Goal: Task Accomplishment & Management: Manage account settings

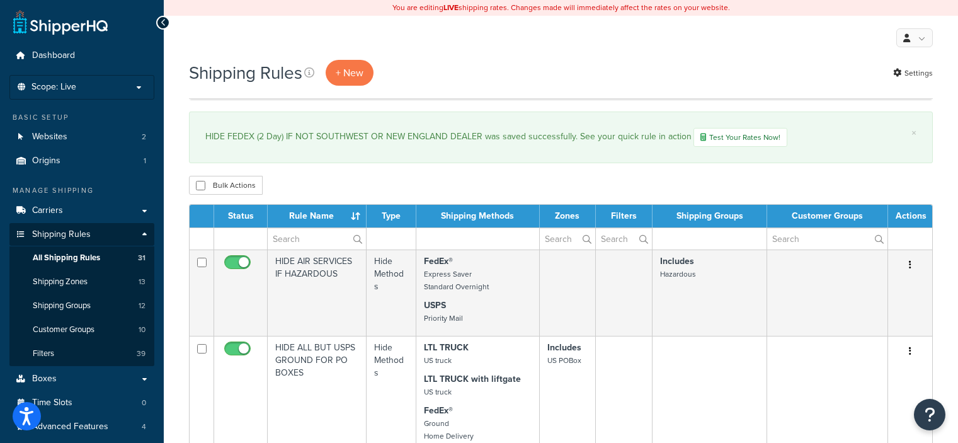
select select "100"
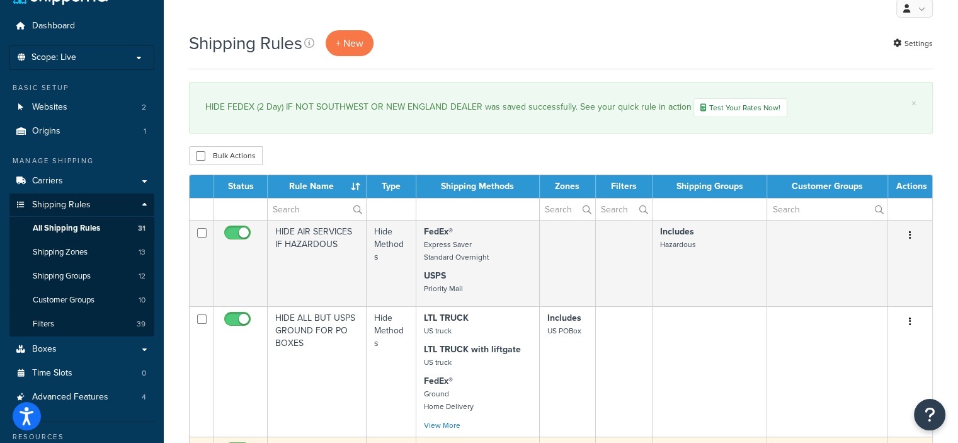
scroll to position [29, 0]
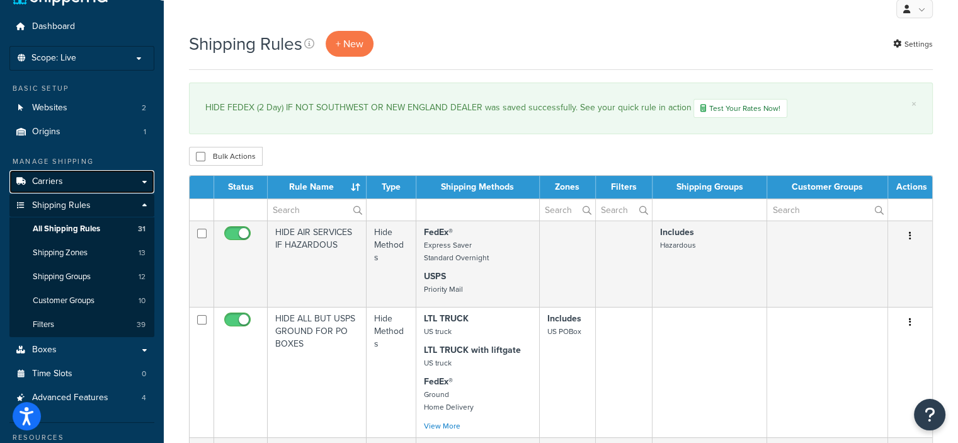
click at [65, 178] on link "Carriers" at bounding box center [81, 181] width 145 height 23
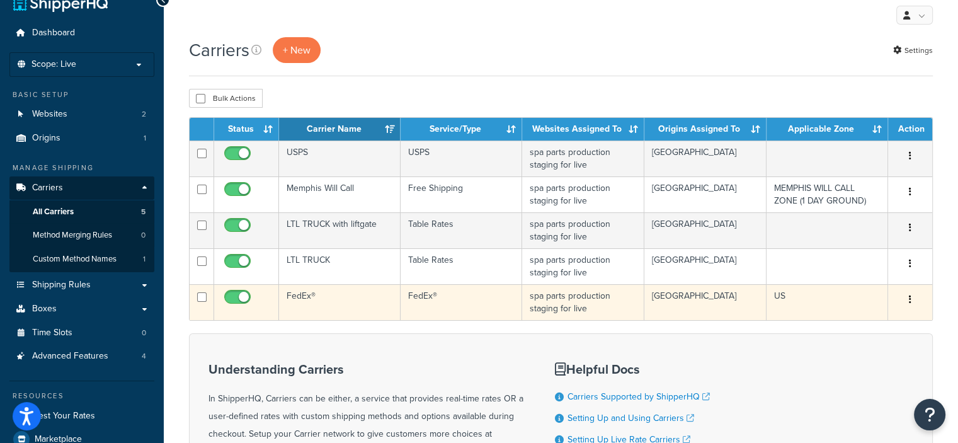
click at [917, 297] on button "button" at bounding box center [910, 300] width 18 height 20
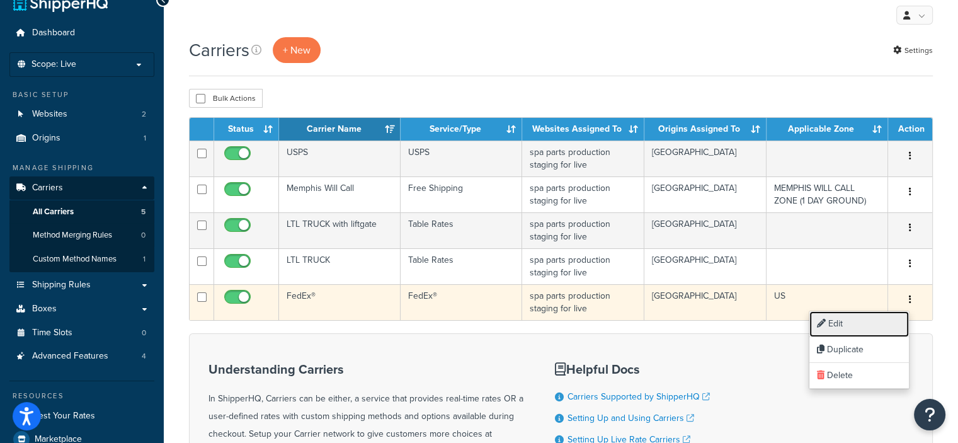
click at [830, 327] on link "Edit" at bounding box center [859, 324] width 100 height 26
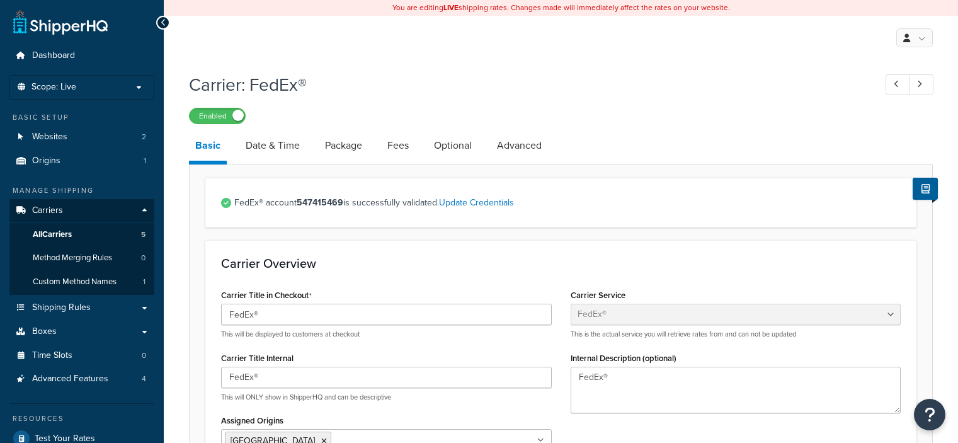
select select "fedEx"
select select "REGULAR_PICKUP"
select select "YOUR_PACKAGING"
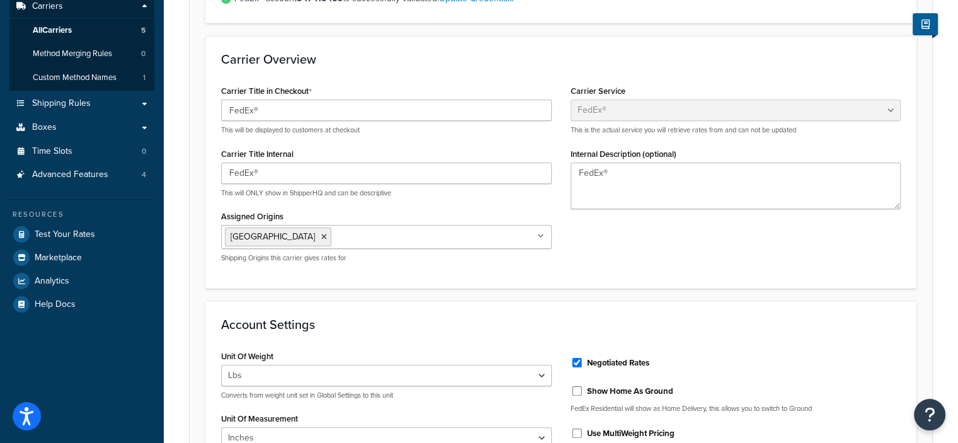
scroll to position [67, 0]
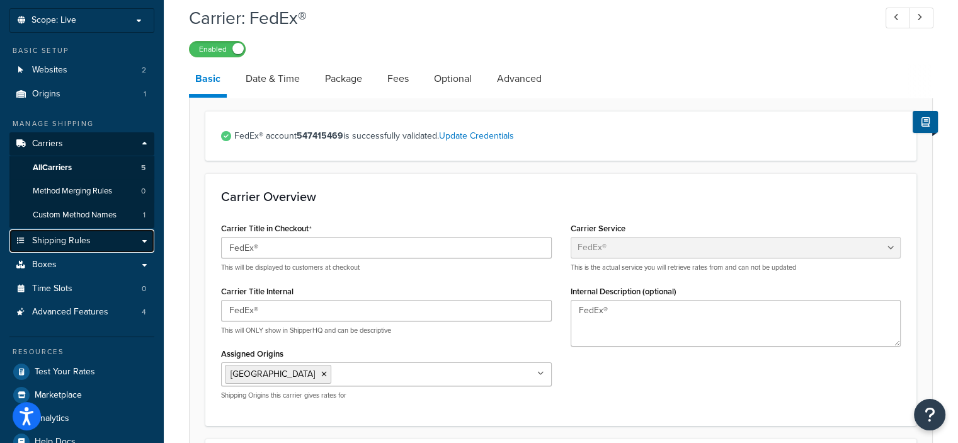
click at [74, 241] on span "Shipping Rules" at bounding box center [61, 241] width 59 height 11
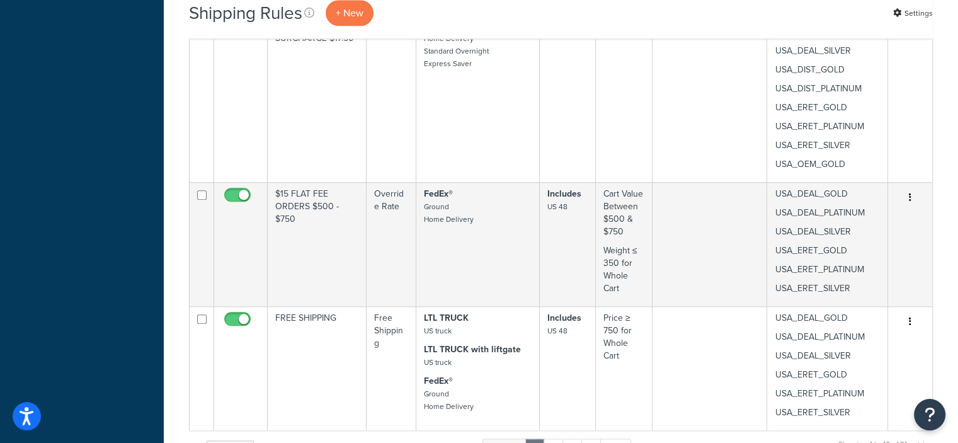
scroll to position [1450, 0]
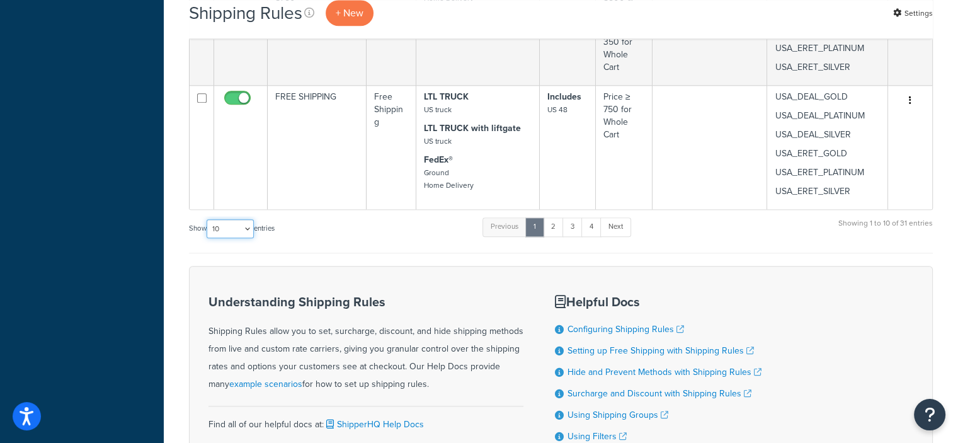
click at [249, 234] on select "10 15 25 50 100 1000" at bounding box center [230, 228] width 47 height 19
select select "100"
click at [208, 219] on select "10 15 25 50 100 1000" at bounding box center [230, 228] width 47 height 19
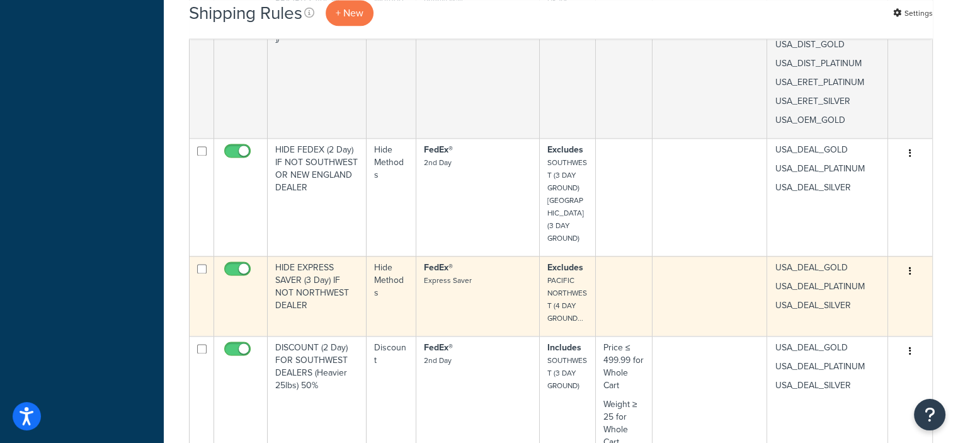
scroll to position [1683, 0]
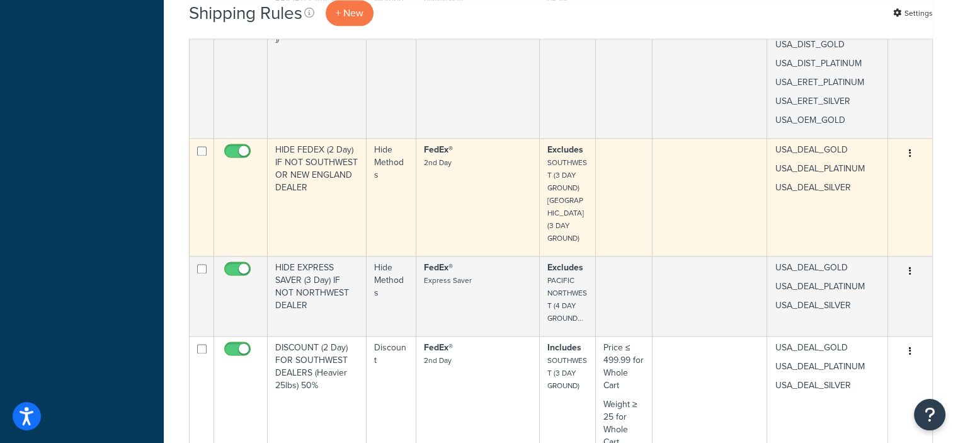
click at [910, 150] on icon "button" at bounding box center [910, 153] width 3 height 9
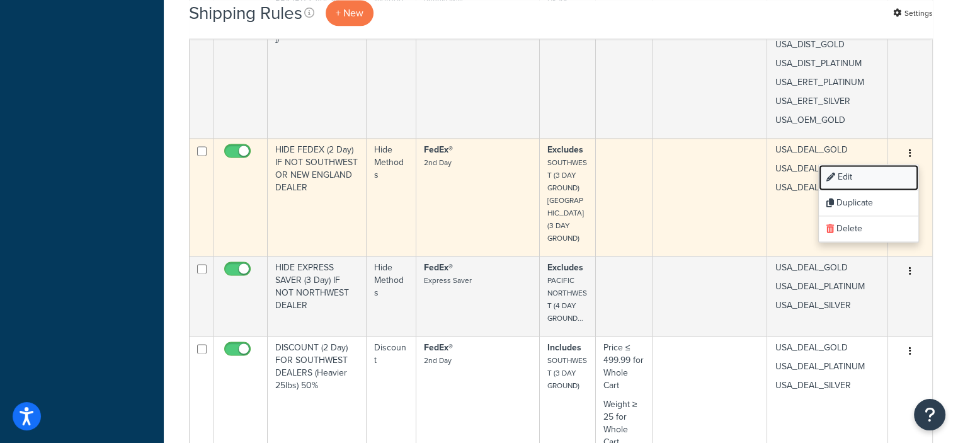
click at [846, 177] on link "Edit" at bounding box center [869, 177] width 100 height 26
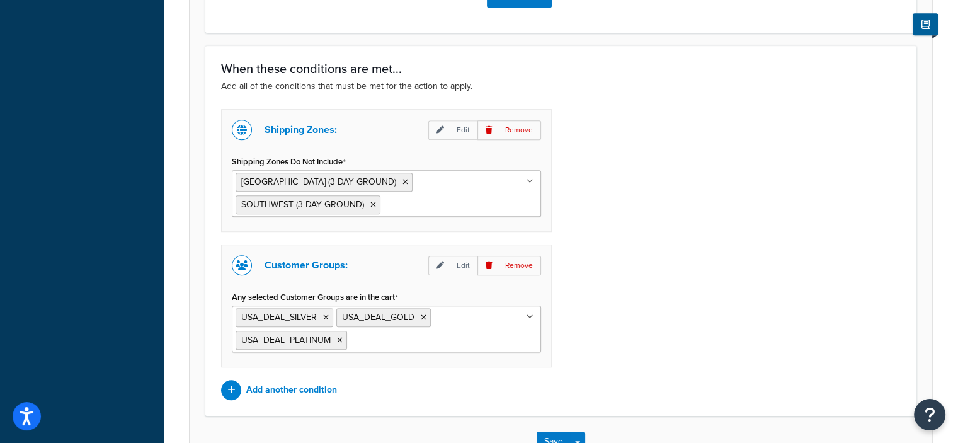
scroll to position [719, 0]
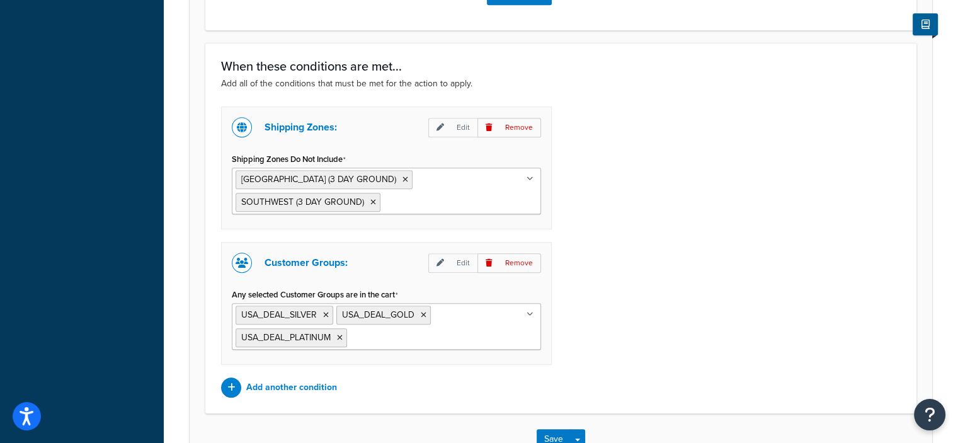
click at [470, 204] on input "Shipping Zones Do Not Include" at bounding box center [439, 202] width 111 height 14
type input "pac"
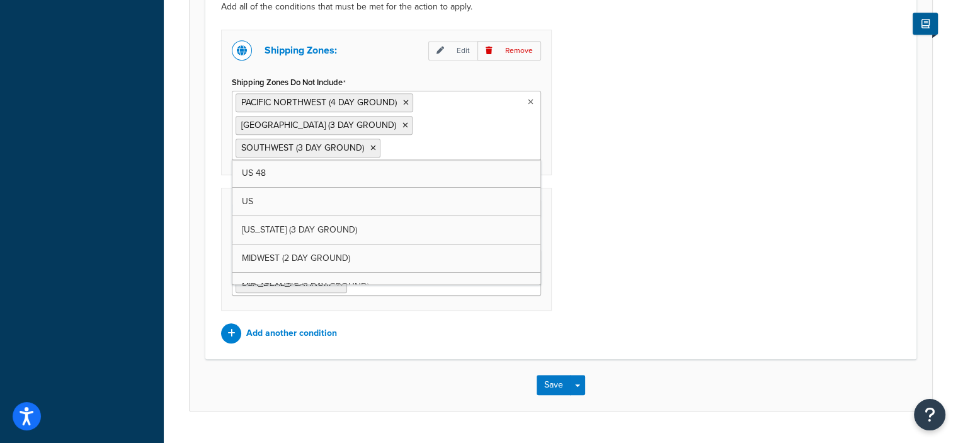
scroll to position [797, 0]
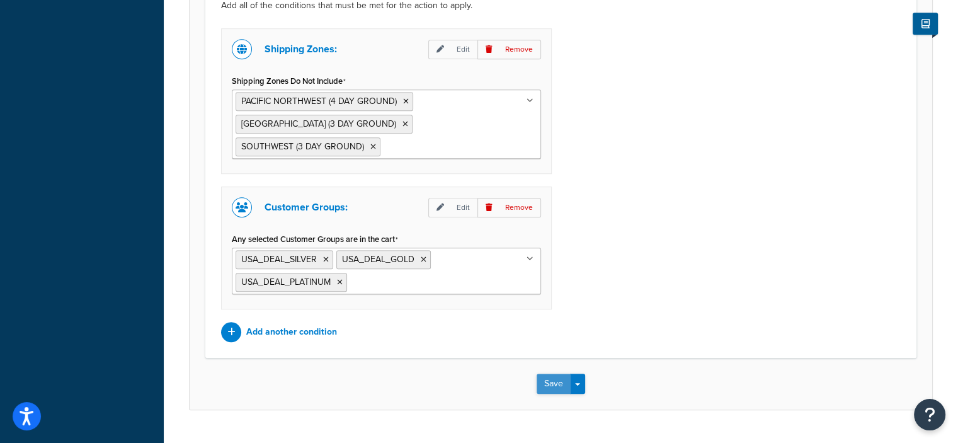
click at [552, 380] on button "Save" at bounding box center [554, 384] width 34 height 20
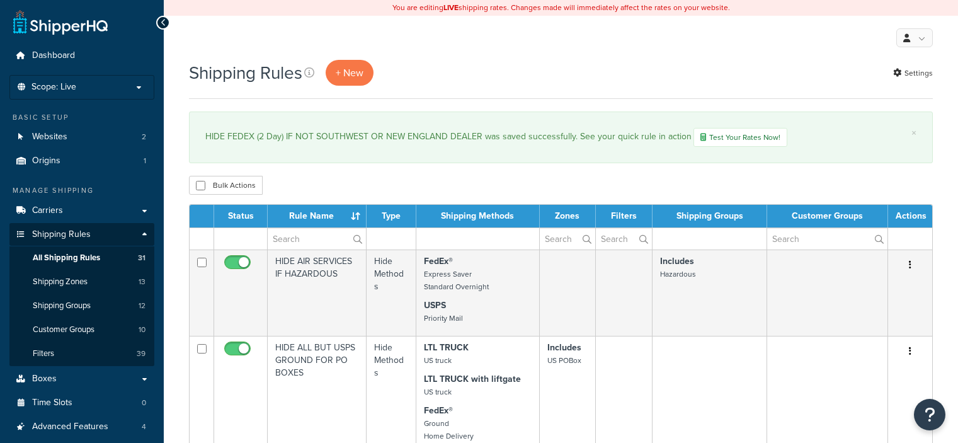
select select "100"
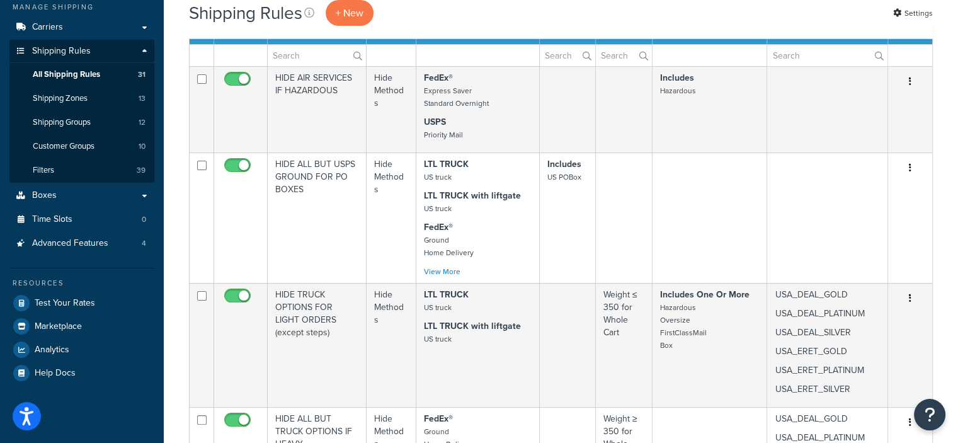
scroll to position [171, 0]
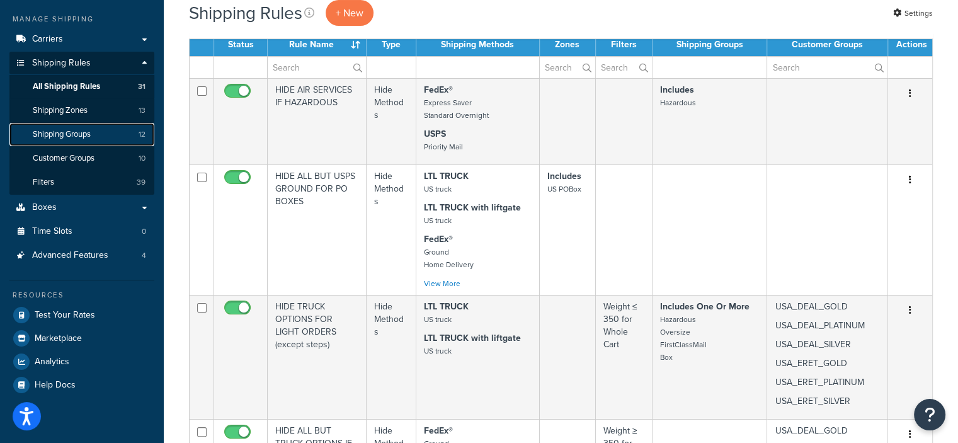
click at [57, 130] on span "Shipping Groups" at bounding box center [62, 134] width 58 height 11
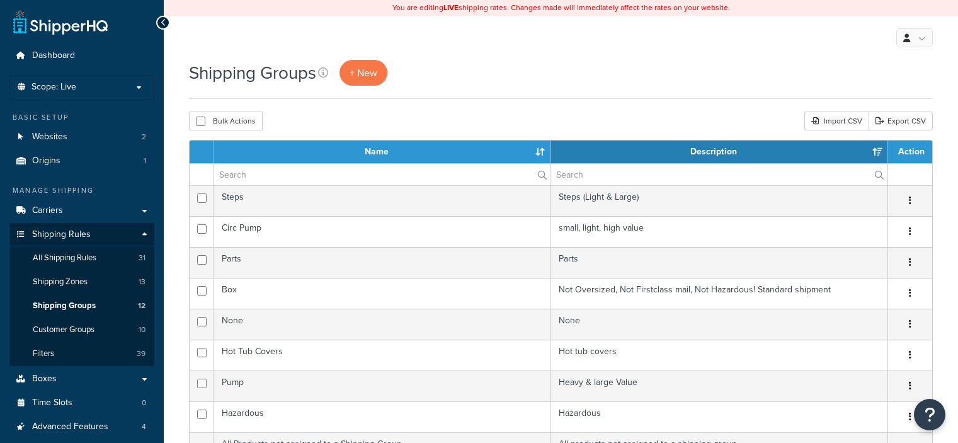
select select "15"
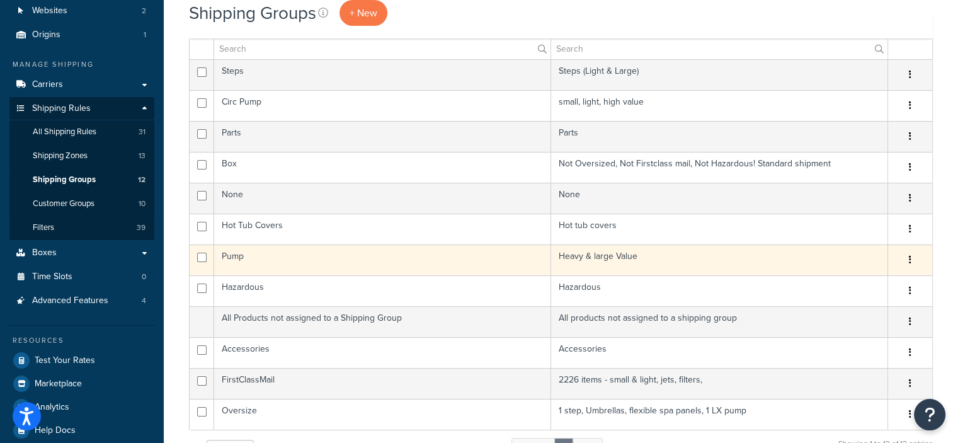
scroll to position [125, 0]
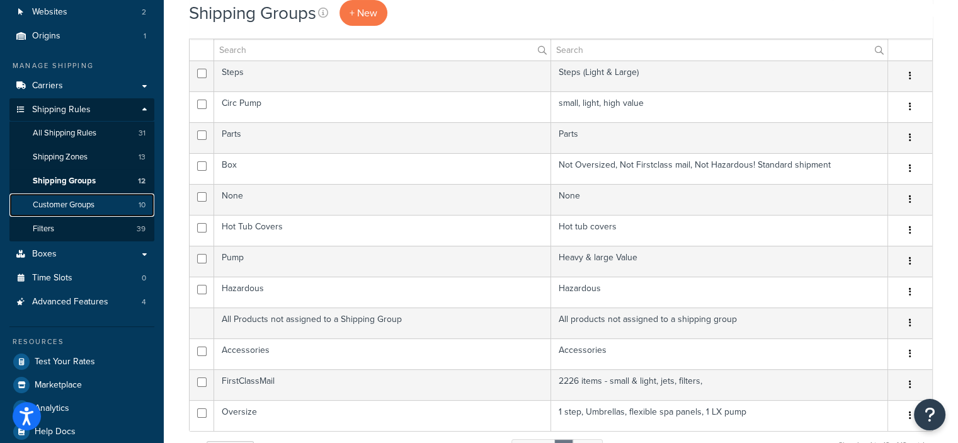
click at [134, 202] on link "Customer Groups 10" at bounding box center [81, 204] width 145 height 23
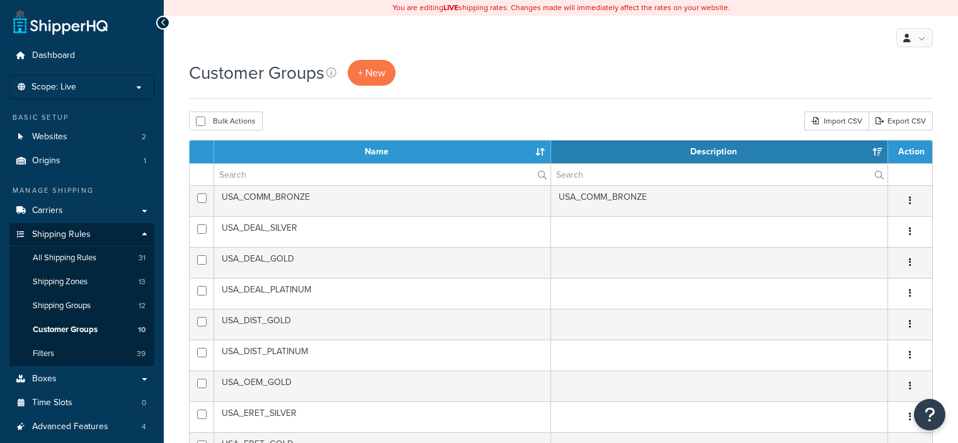
select select "15"
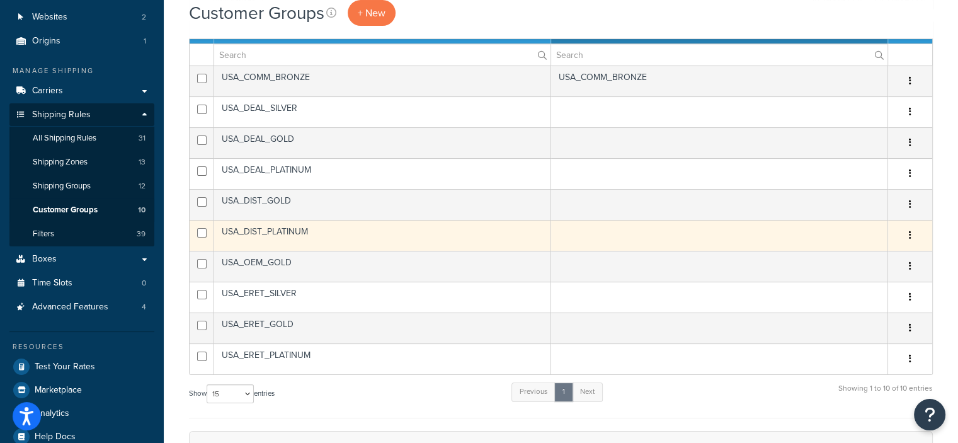
scroll to position [120, 0]
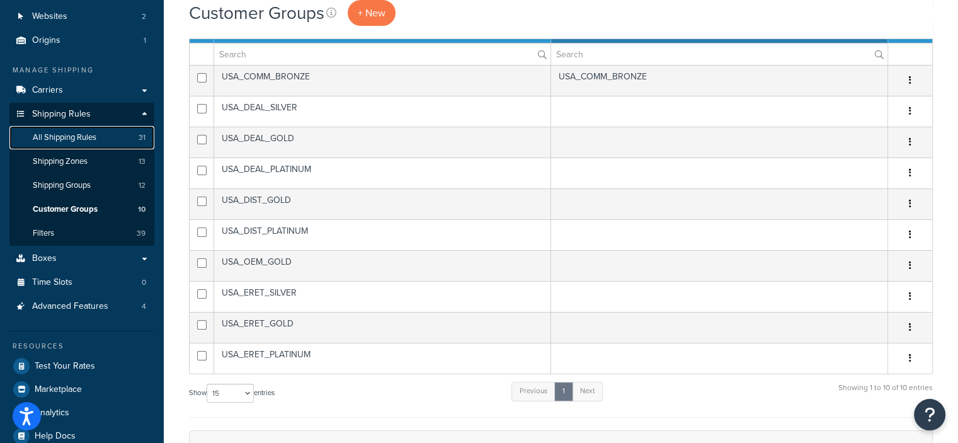
click at [83, 135] on span "All Shipping Rules" at bounding box center [65, 137] width 64 height 11
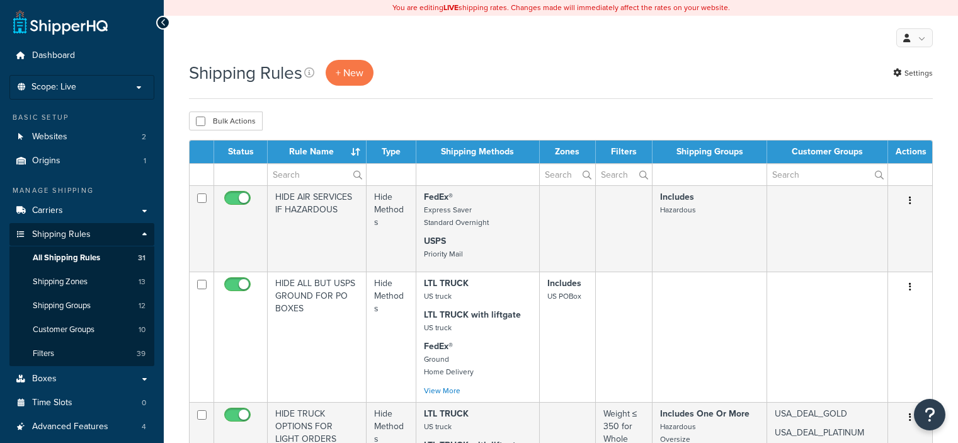
select select "100"
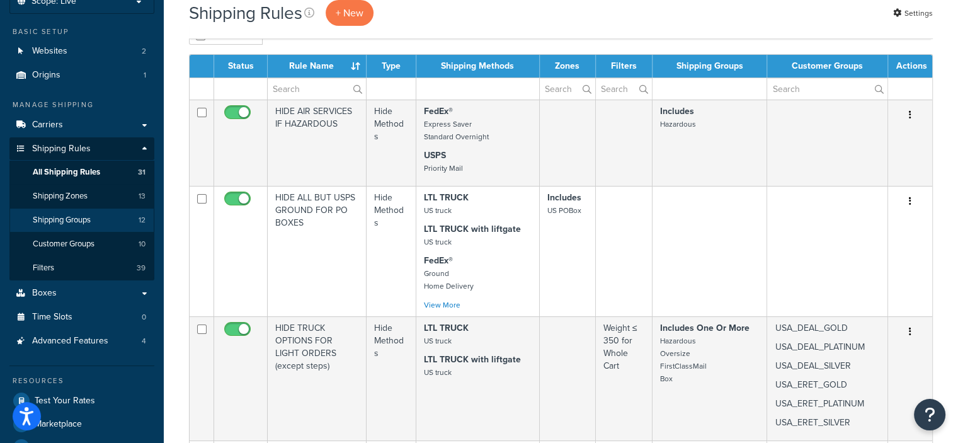
scroll to position [86, 0]
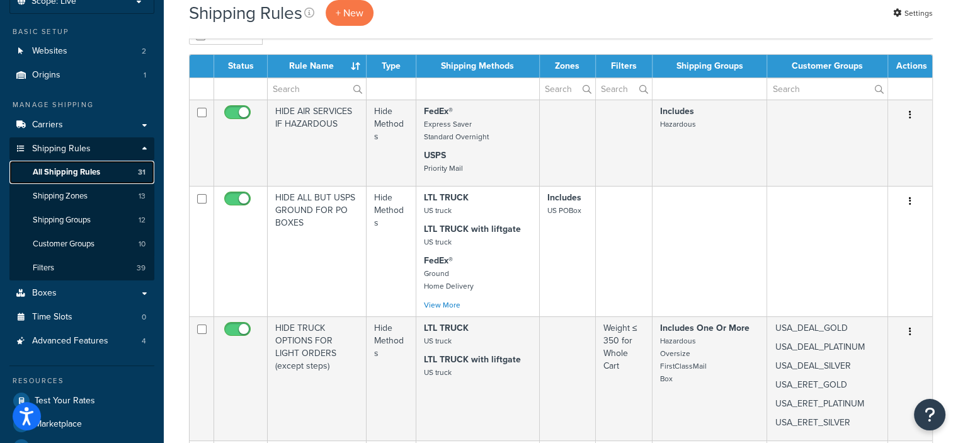
click at [59, 168] on span "All Shipping Rules" at bounding box center [66, 172] width 67 height 11
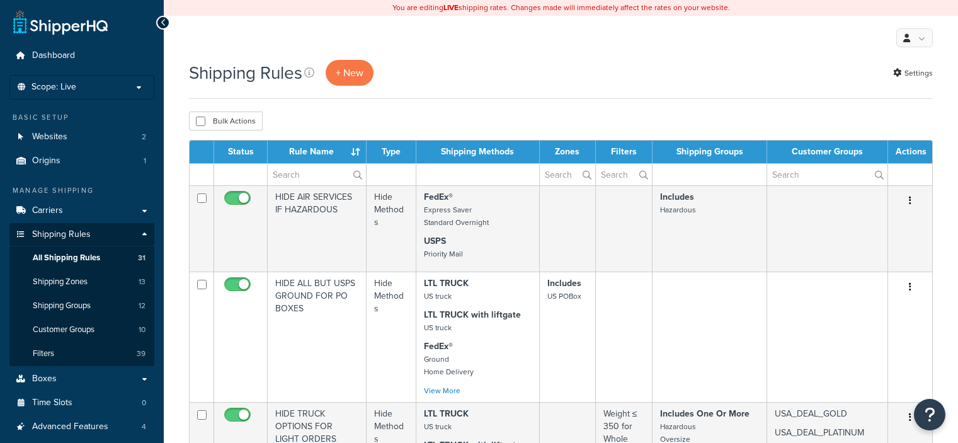
select select "100"
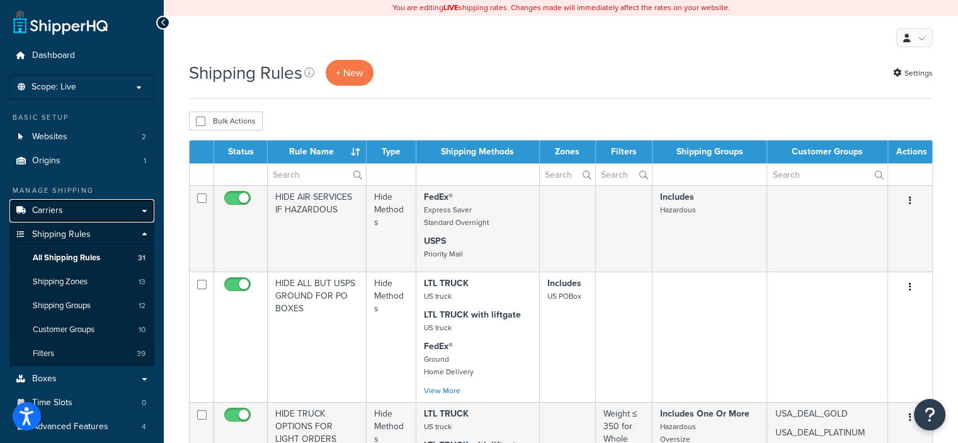
click at [88, 201] on link "Carriers" at bounding box center [81, 210] width 145 height 23
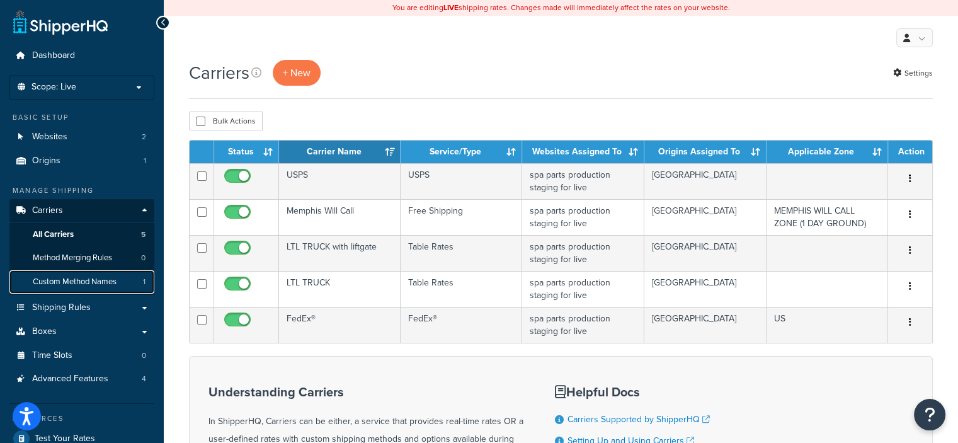
click at [63, 277] on span "Custom Method Names" at bounding box center [75, 282] width 84 height 11
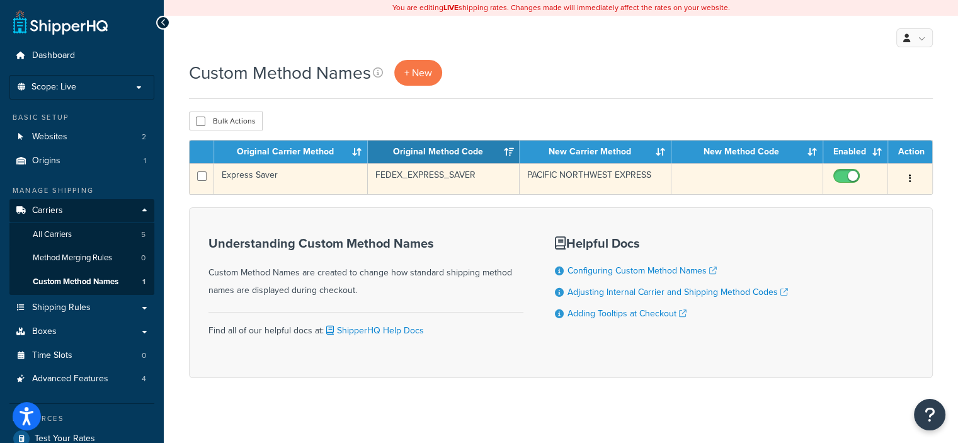
click at [910, 176] on icon "button" at bounding box center [910, 178] width 3 height 9
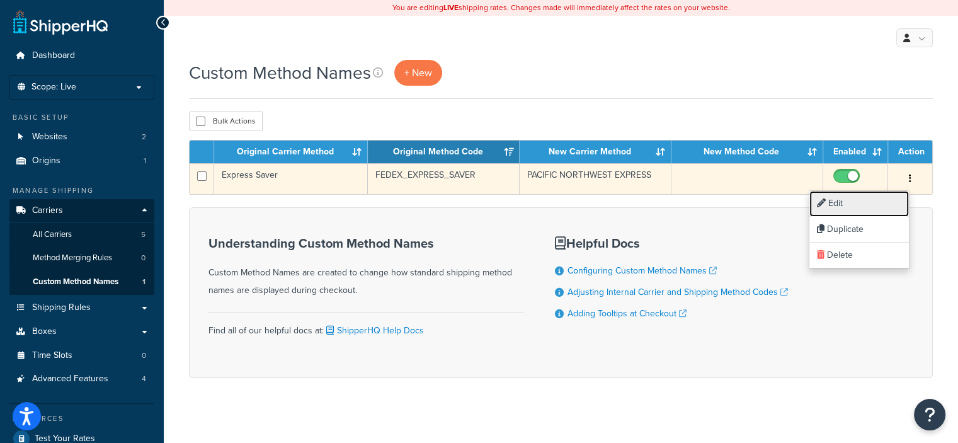
click at [840, 201] on link "Edit" at bounding box center [859, 204] width 100 height 26
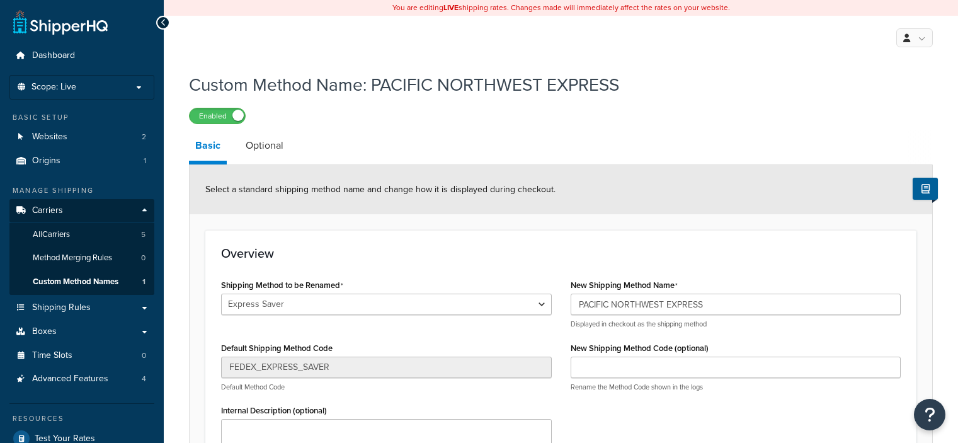
select select "186536"
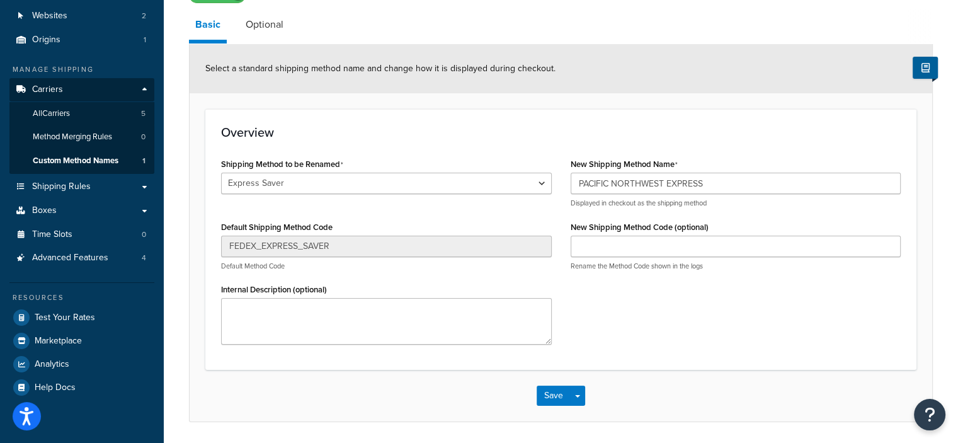
scroll to position [127, 0]
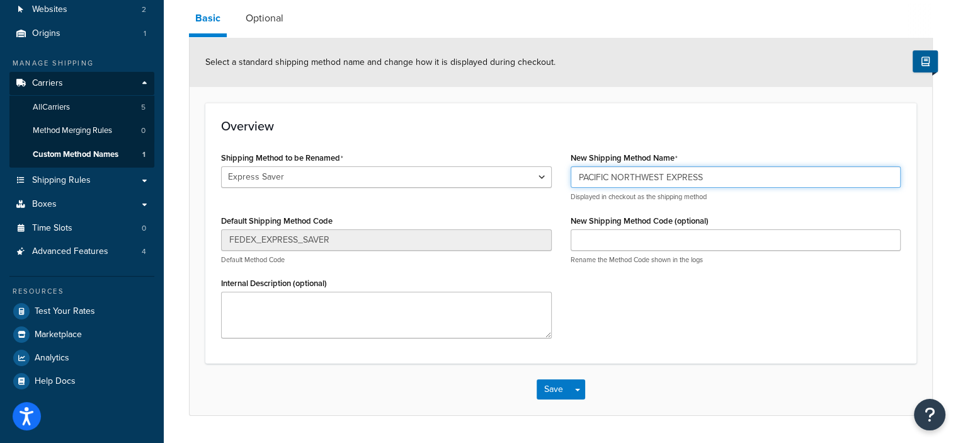
click at [716, 174] on input "PACIFIC NORTHWEST EXPRESS" at bounding box center [736, 176] width 331 height 21
click at [746, 179] on input "PACIFIC NORTHWEST EXPRESS (3 DAYS)" at bounding box center [736, 176] width 331 height 21
type input "PACIFIC NORTHWEST EXPRESS"
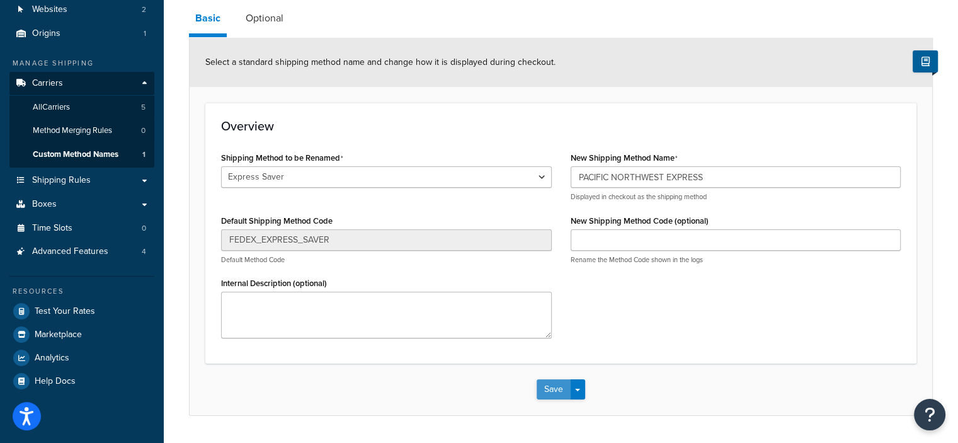
click at [551, 389] on button "Save" at bounding box center [554, 389] width 34 height 20
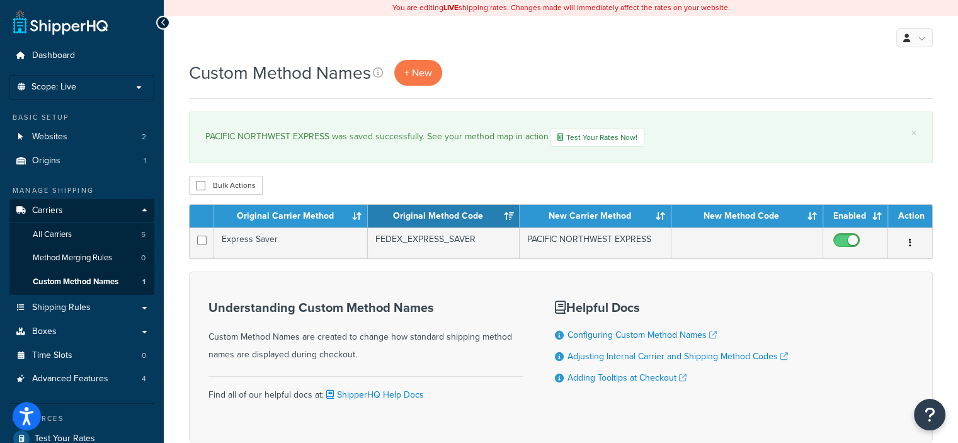
scroll to position [55, 0]
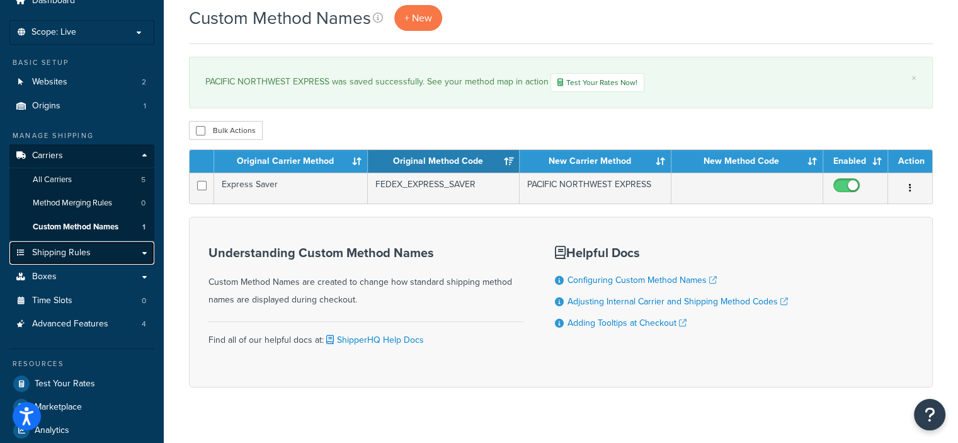
click at [70, 259] on link "Shipping Rules" at bounding box center [81, 252] width 145 height 23
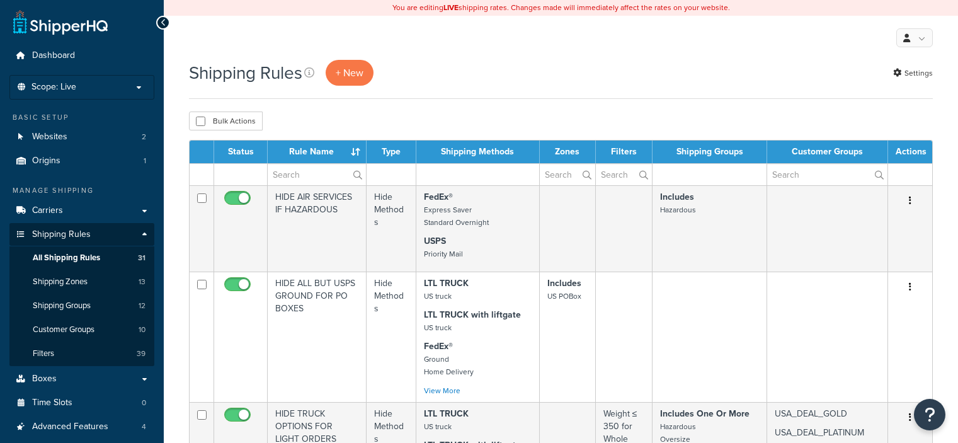
select select "100"
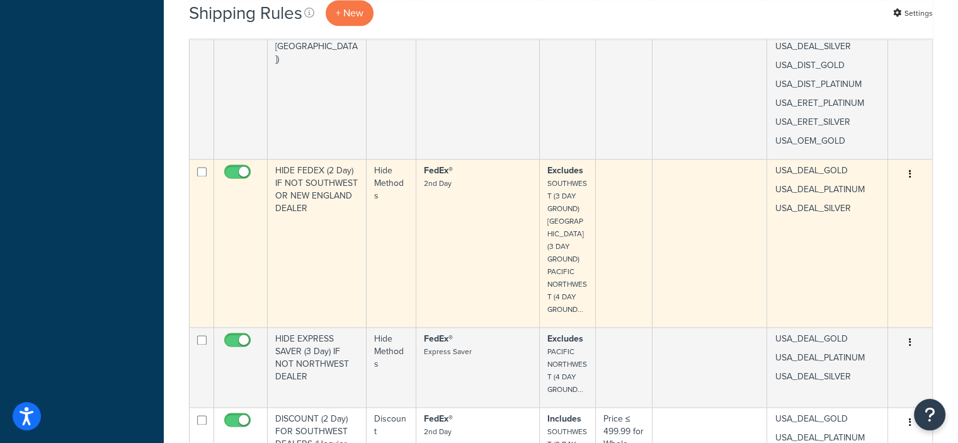
scroll to position [1663, 0]
click at [912, 170] on button "button" at bounding box center [910, 174] width 18 height 20
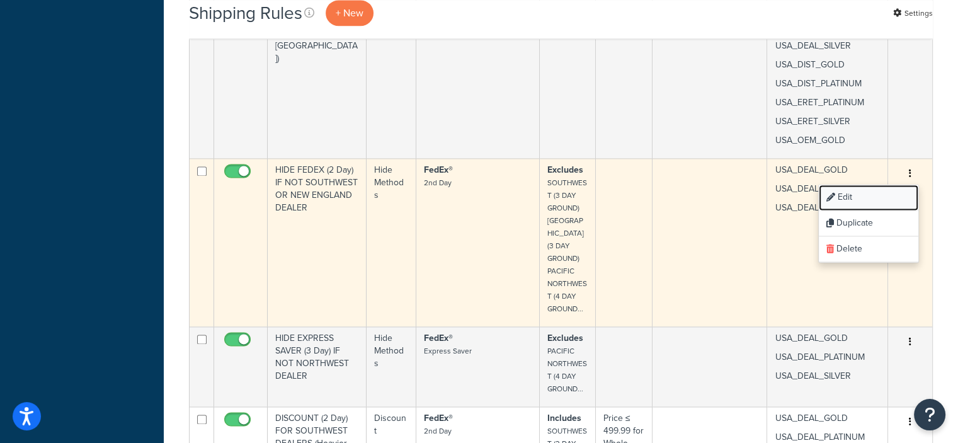
click at [849, 196] on link "Edit" at bounding box center [869, 198] width 100 height 26
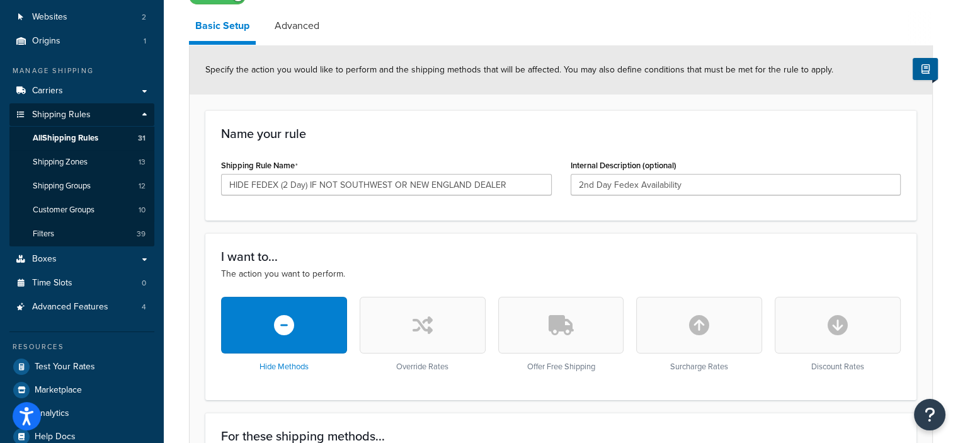
scroll to position [136, 0]
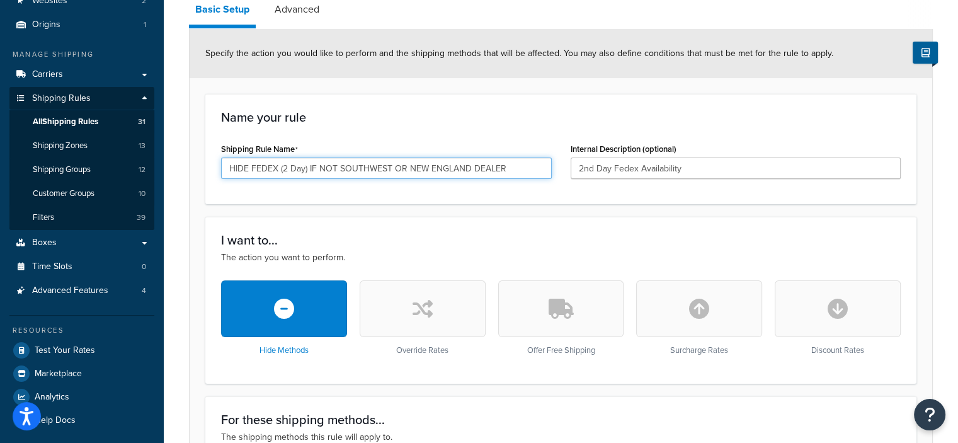
click at [408, 168] on input "HIDE FEDEX (2 Day) IF NOT SOUTHWEST OR NEW ENGLAND DEALER" at bounding box center [386, 167] width 331 height 21
click at [455, 168] on input "HIDE FEDEX (2 Day) IF NOT SOUTHWEST, NEW ENGLAND DEALER" at bounding box center [386, 167] width 331 height 21
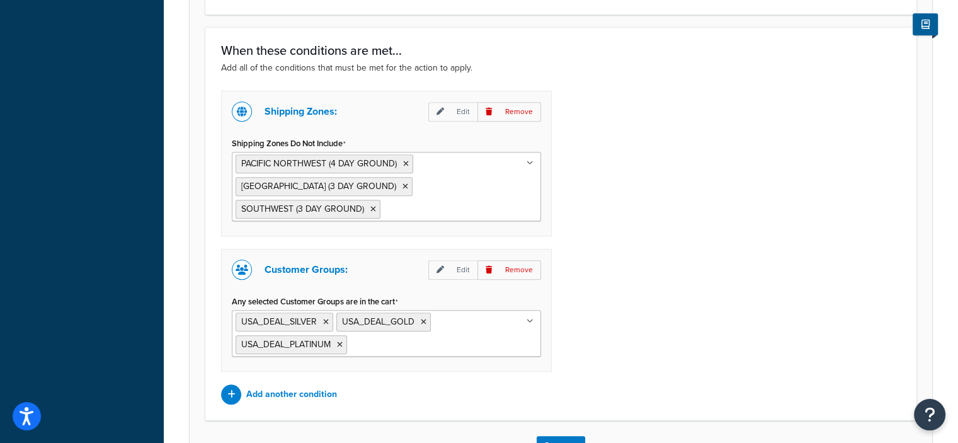
scroll to position [824, 0]
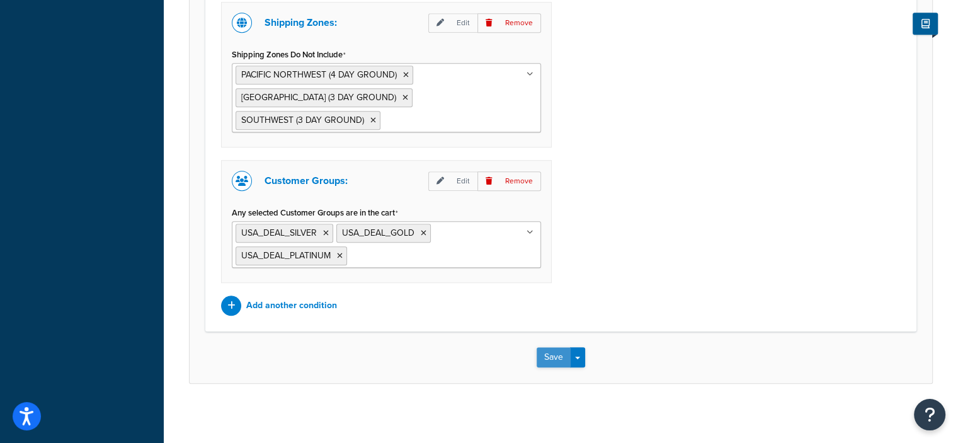
click at [544, 356] on div "Save Save Dropdown Save and Edit Save and Duplicate Save and Create New" at bounding box center [561, 357] width 743 height 52
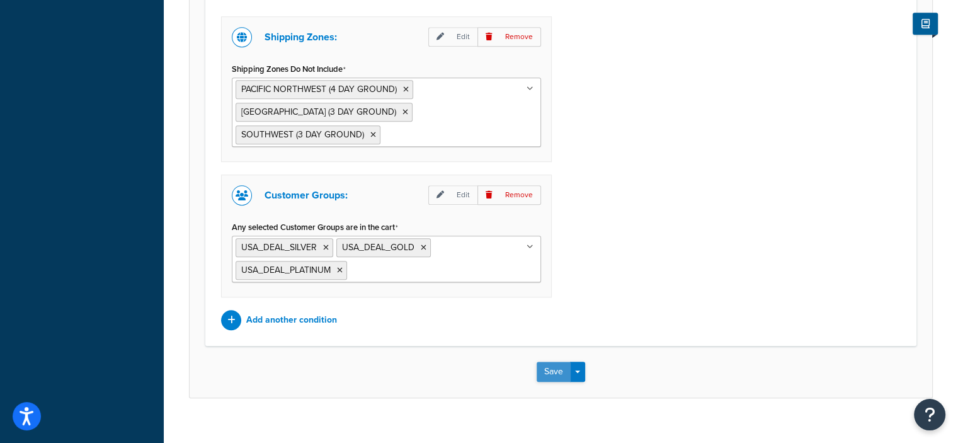
click at [552, 370] on button "Save" at bounding box center [554, 372] width 34 height 20
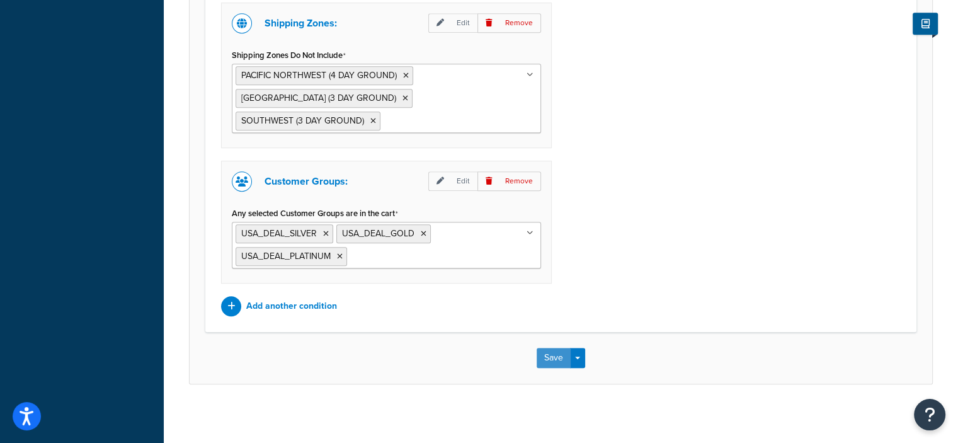
scroll to position [808, 0]
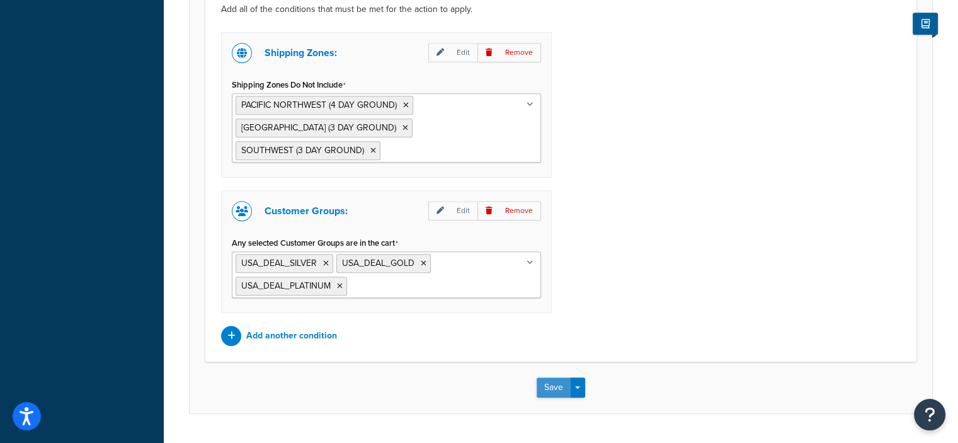
click at [559, 382] on button "Save" at bounding box center [554, 387] width 34 height 20
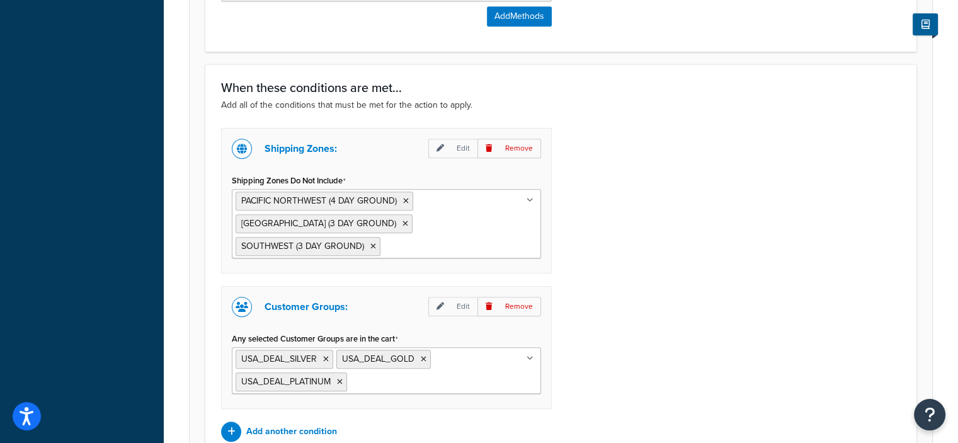
scroll to position [712, 0]
click at [675, 329] on div "Shipping Zones: Edit Remove Shipping Zones Do Not Include PACIFIC NORTHWEST (4 …" at bounding box center [561, 286] width 699 height 314
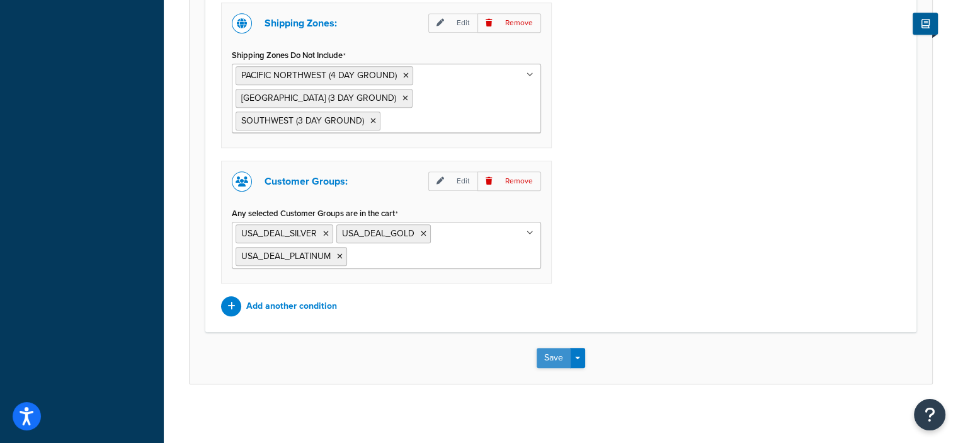
click at [553, 359] on button "Save" at bounding box center [554, 358] width 34 height 20
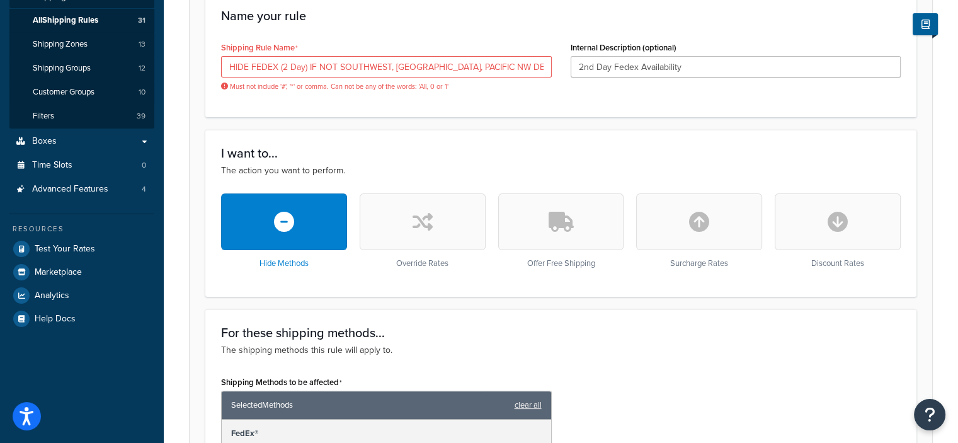
scroll to position [236, 0]
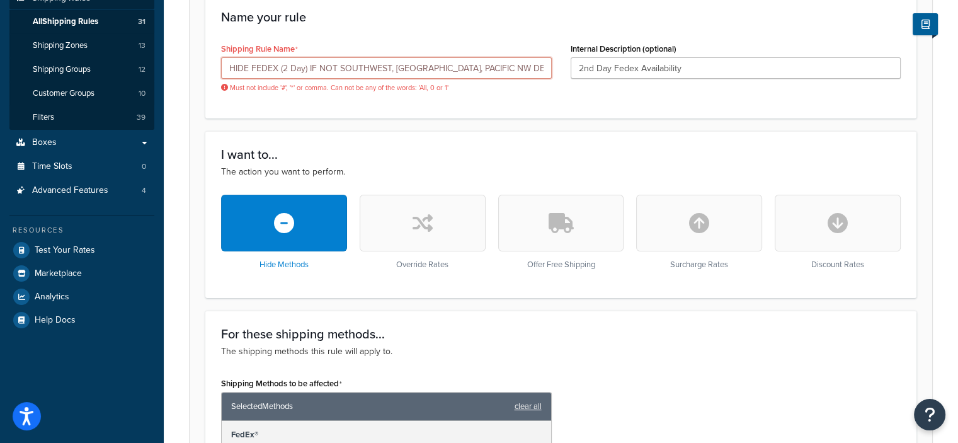
click at [385, 65] on input "HIDE FEDEX (2 Day) IF NOT SOUTHWEST, NEW ENGLAND, PACIFIC NW DEALER" at bounding box center [386, 67] width 331 height 21
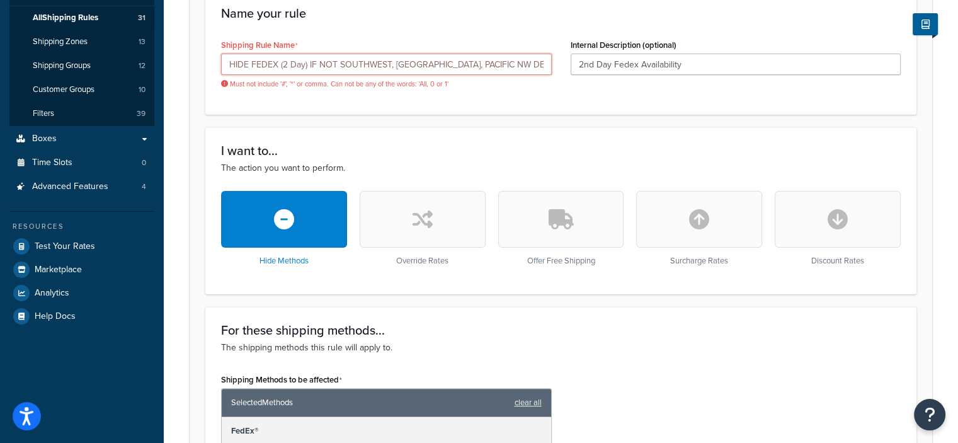
click at [395, 64] on input "HIDE FEDEX (2 Day) IF NOT SOUTHWEST, NEW ENGLAND, PACIFIC NW DEALER" at bounding box center [386, 64] width 331 height 21
click at [459, 62] on input "HIDE FEDEX (2 Day) IF NOT SOUTHWEST NEW ENGLAND, PACIFIC NW DEALER" at bounding box center [386, 64] width 331 height 21
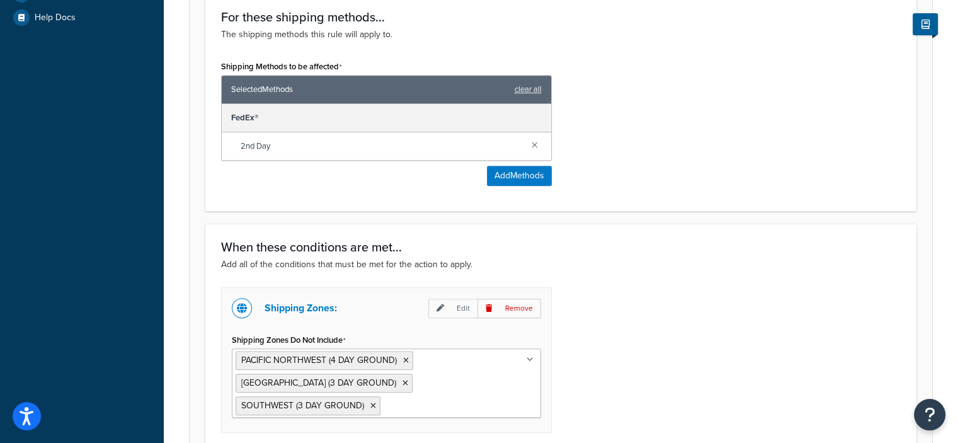
scroll to position [824, 0]
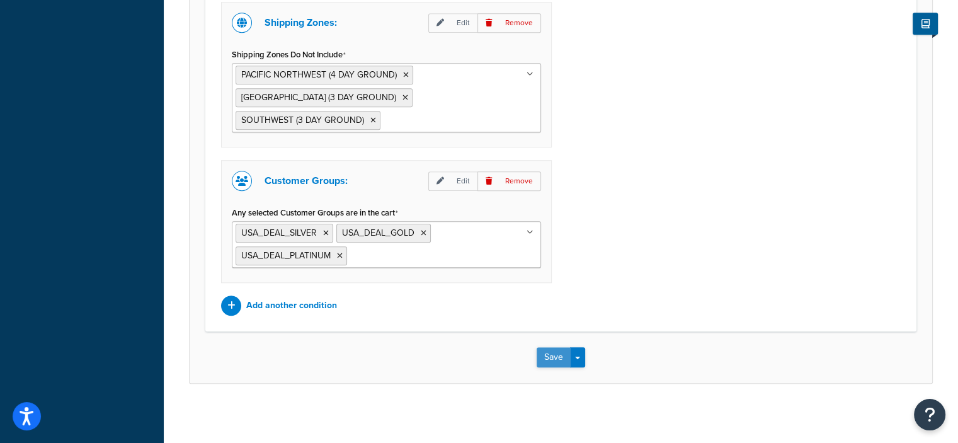
type input "HIDE FEDEX (2 Day) IF NOT SOUTHWEST NEW ENGLAND PACIFIC NW DEALER"
click at [539, 352] on button "Save" at bounding box center [554, 357] width 34 height 20
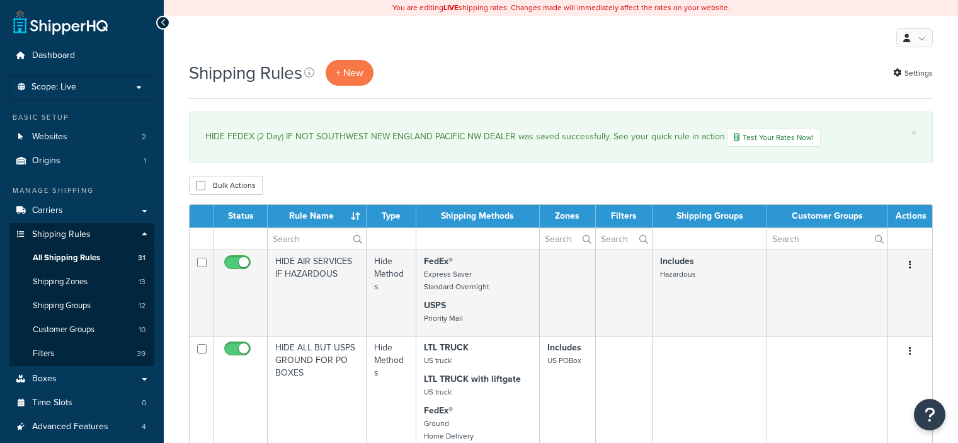
select select "100"
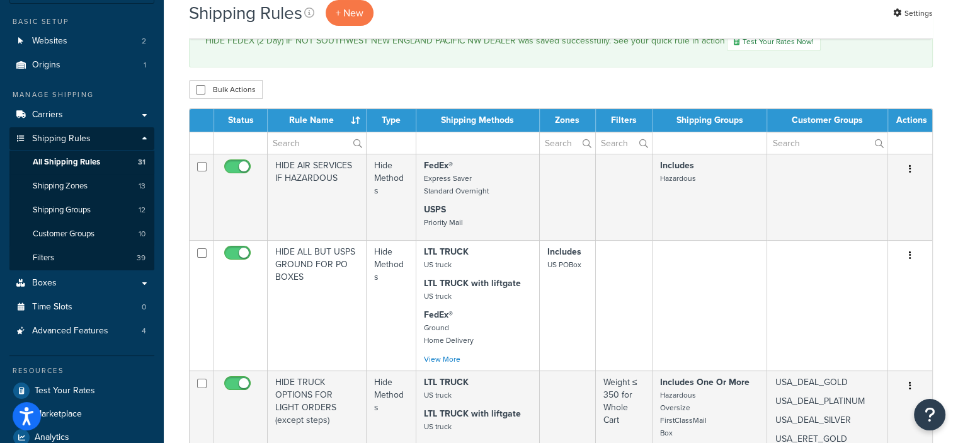
scroll to position [96, 0]
click at [128, 114] on link "Carriers" at bounding box center [81, 114] width 145 height 23
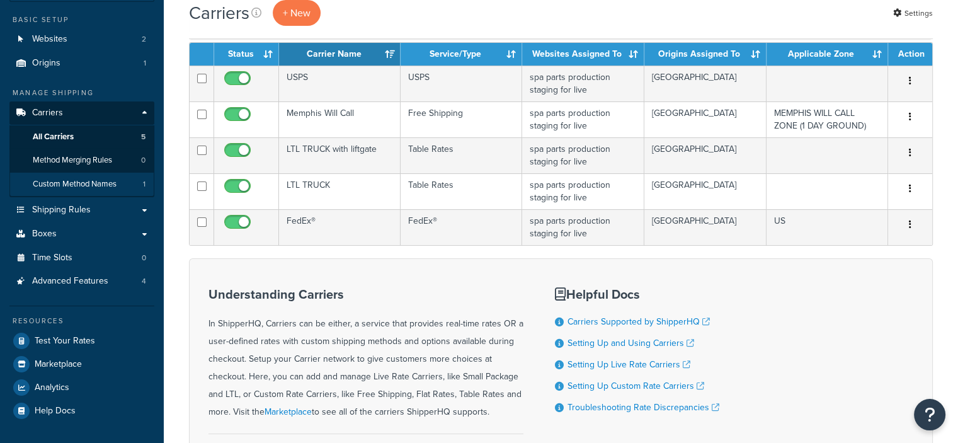
scroll to position [98, 0]
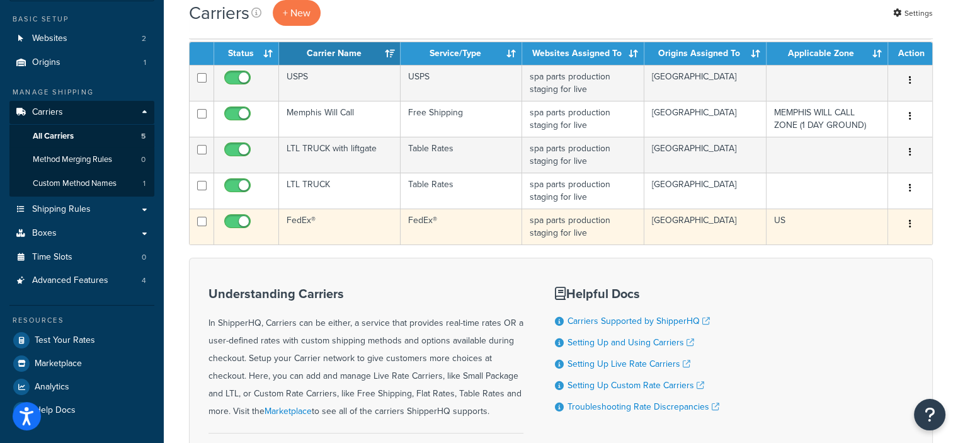
click at [910, 219] on icon "button" at bounding box center [910, 223] width 3 height 9
click at [847, 244] on link "Edit" at bounding box center [859, 249] width 100 height 26
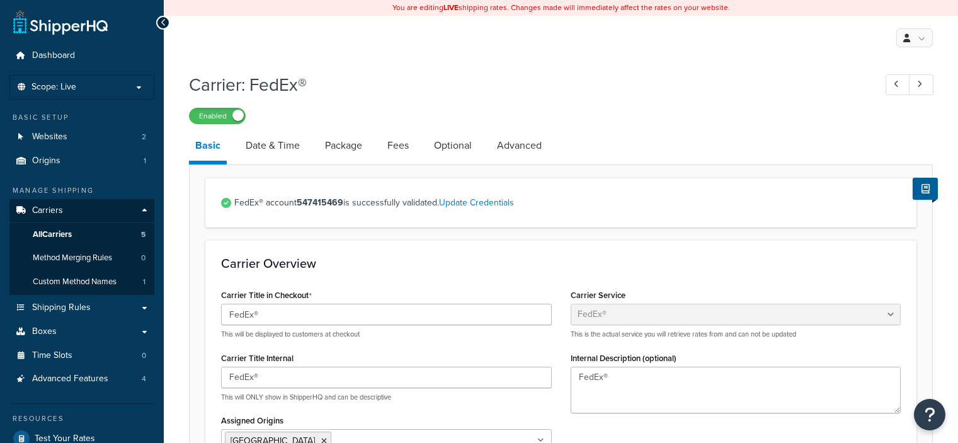
select select "fedEx"
select select "REGULAR_PICKUP"
select select "YOUR_PACKAGING"
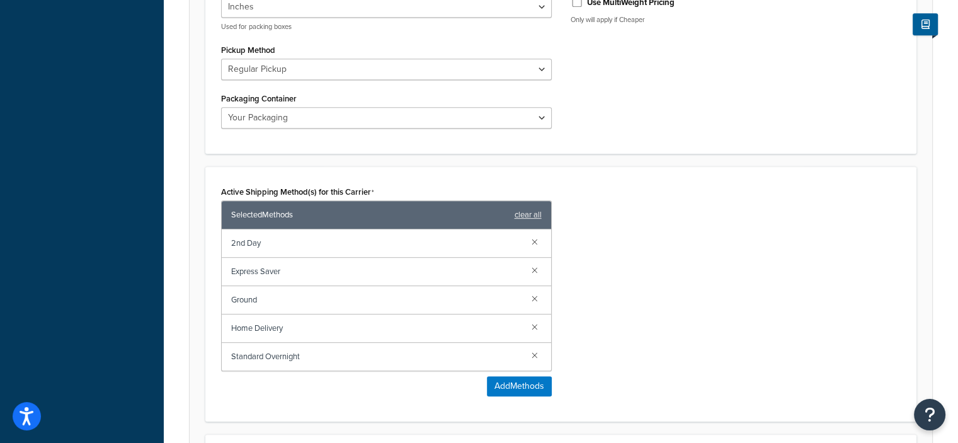
scroll to position [637, 0]
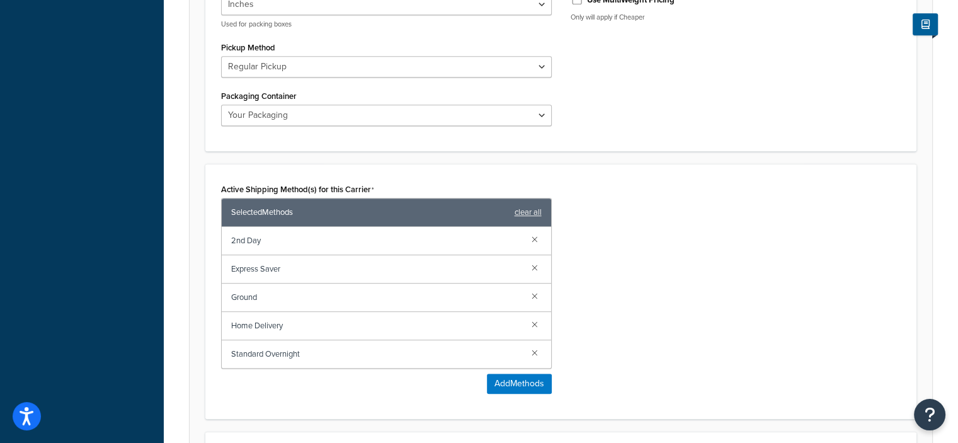
click at [955, 270] on div "Carrier: FedEx® Enabled Basic Date & Time Package Fees Optional Advanced FedEx®…" at bounding box center [561, 40] width 794 height 1223
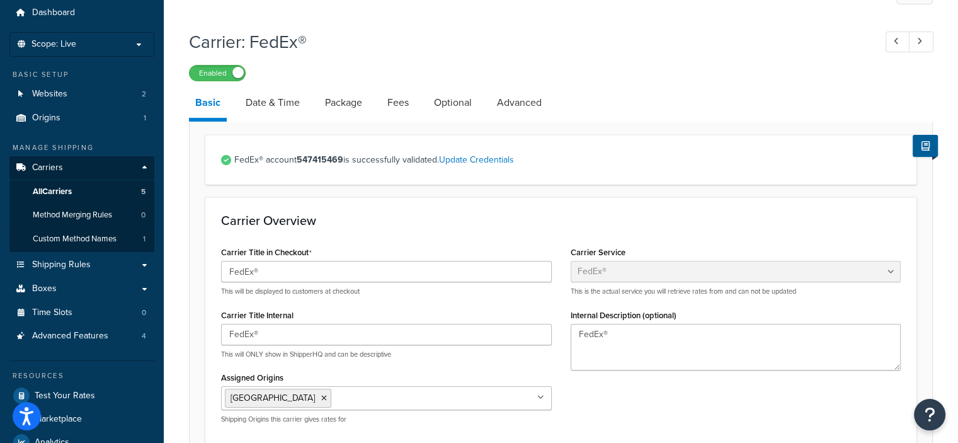
scroll to position [47, 0]
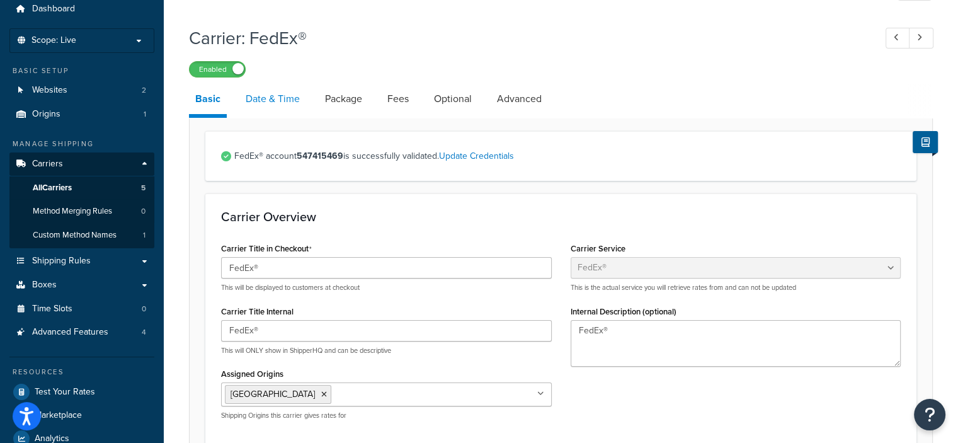
click at [275, 97] on link "Date & Time" at bounding box center [272, 99] width 67 height 30
select select "yMMMEd"
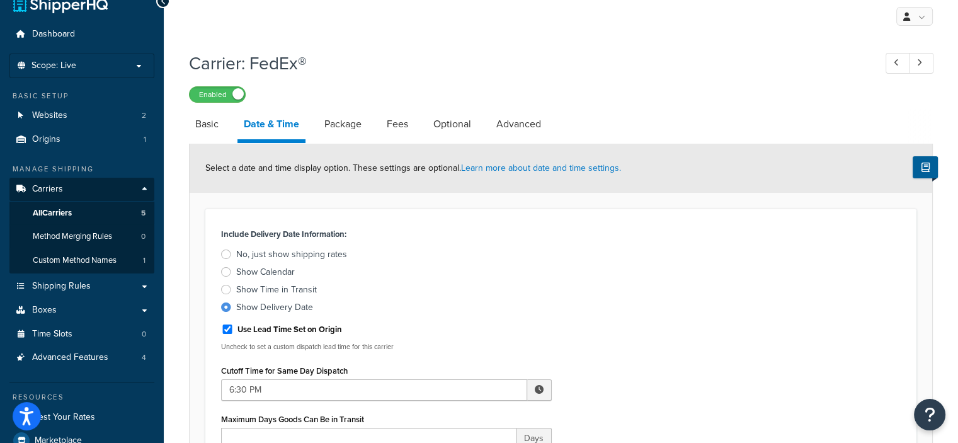
scroll to position [15, 0]
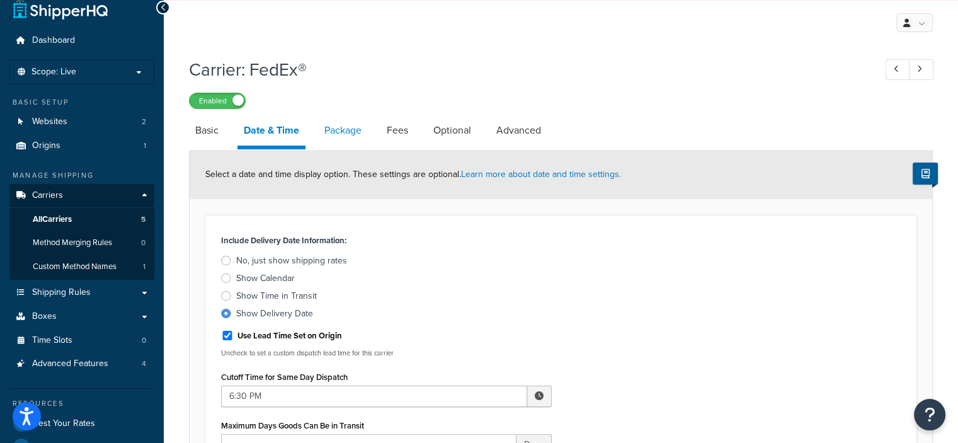
click at [344, 126] on link "Package" at bounding box center [343, 130] width 50 height 30
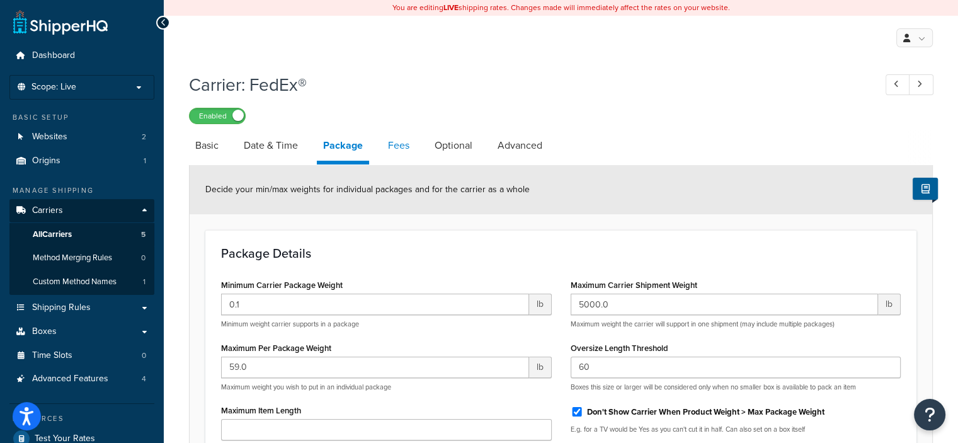
click at [391, 138] on link "Fees" at bounding box center [399, 145] width 34 height 30
select select "package"
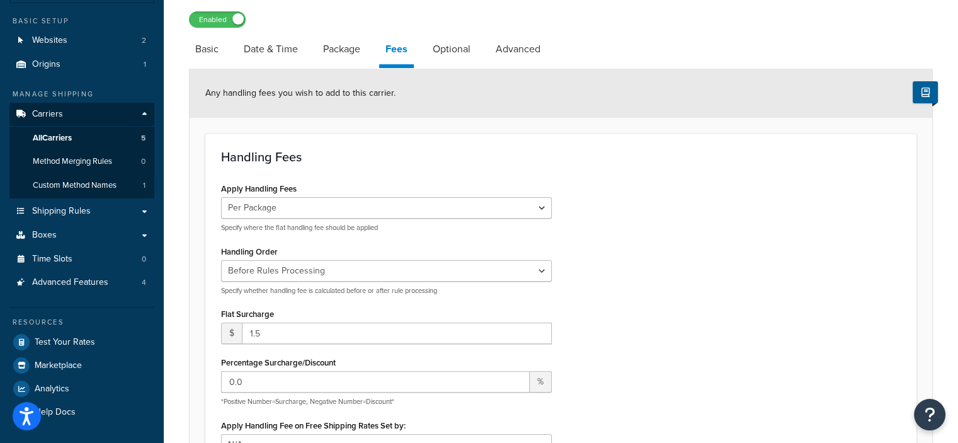
scroll to position [96, 0]
click at [458, 49] on link "Optional" at bounding box center [451, 50] width 50 height 30
select select "residential"
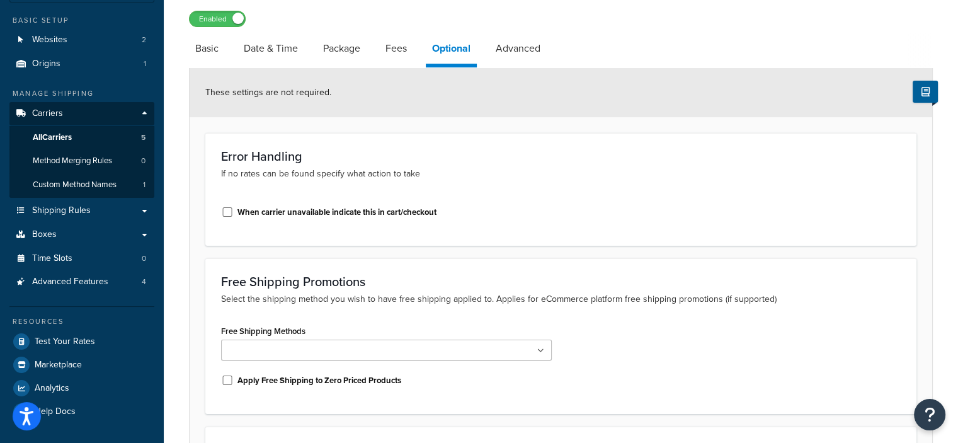
scroll to position [35, 0]
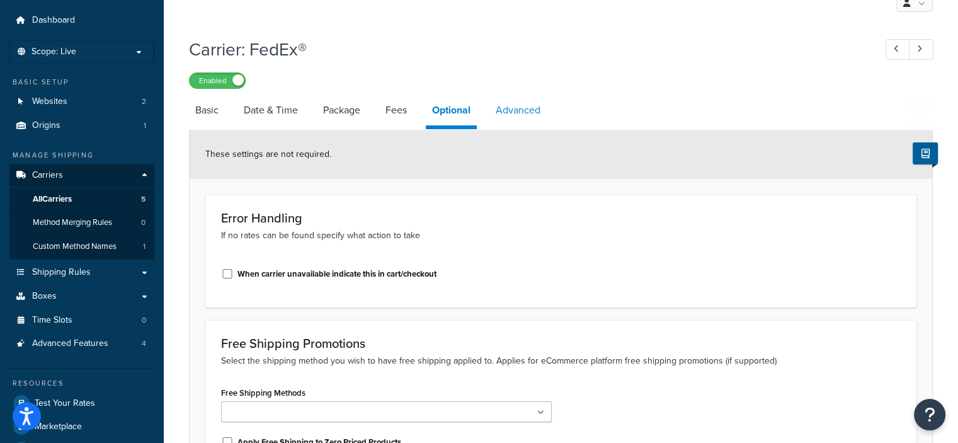
click at [511, 102] on link "Advanced" at bounding box center [517, 110] width 57 height 30
select select "false"
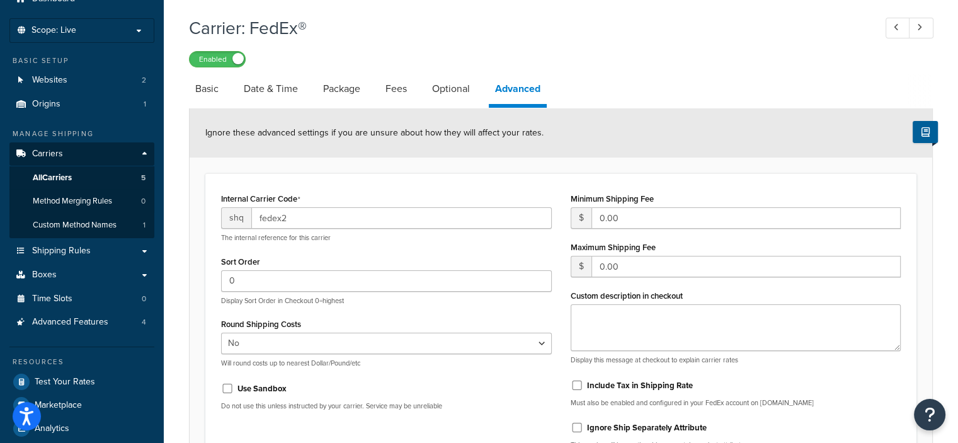
scroll to position [23, 0]
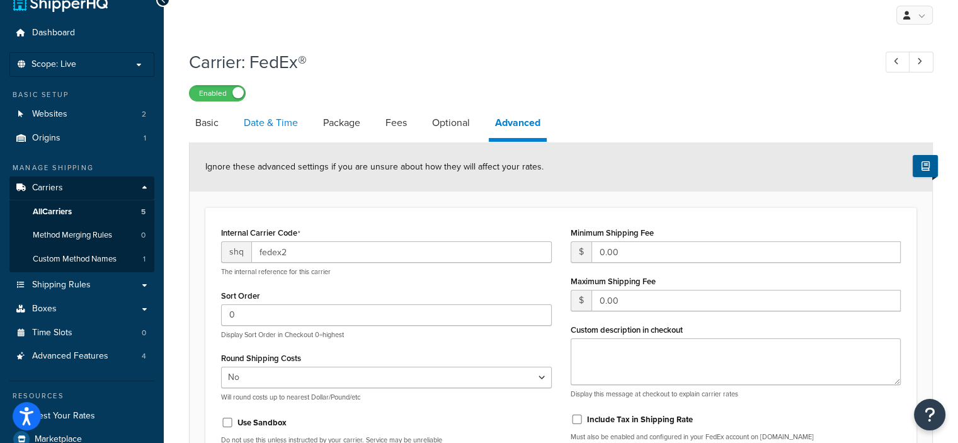
click at [270, 122] on link "Date & Time" at bounding box center [270, 123] width 67 height 30
select select "yMMMEd"
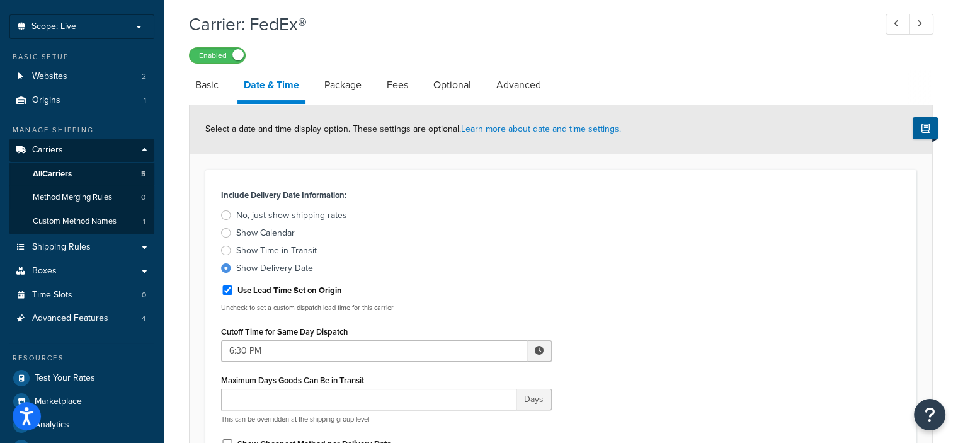
scroll to position [60, 0]
click at [213, 81] on link "Basic" at bounding box center [207, 85] width 36 height 30
select select "fedEx"
select select "REGULAR_PICKUP"
select select "YOUR_PACKAGING"
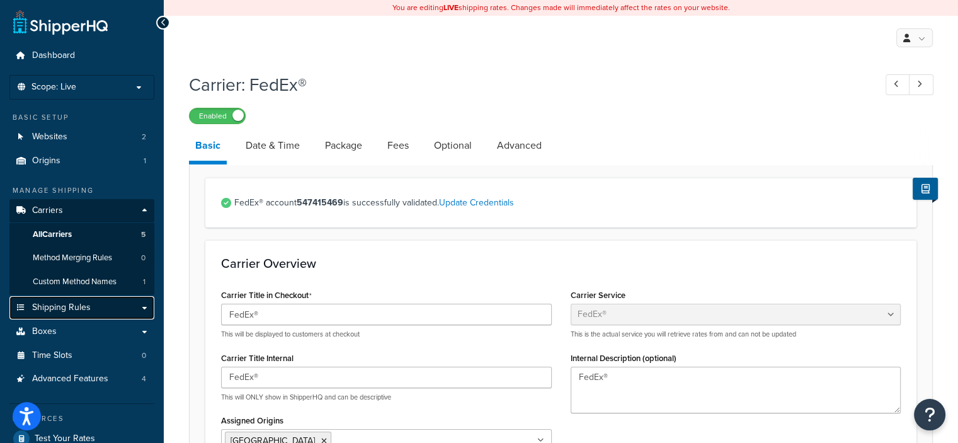
click at [96, 307] on link "Shipping Rules" at bounding box center [81, 307] width 145 height 23
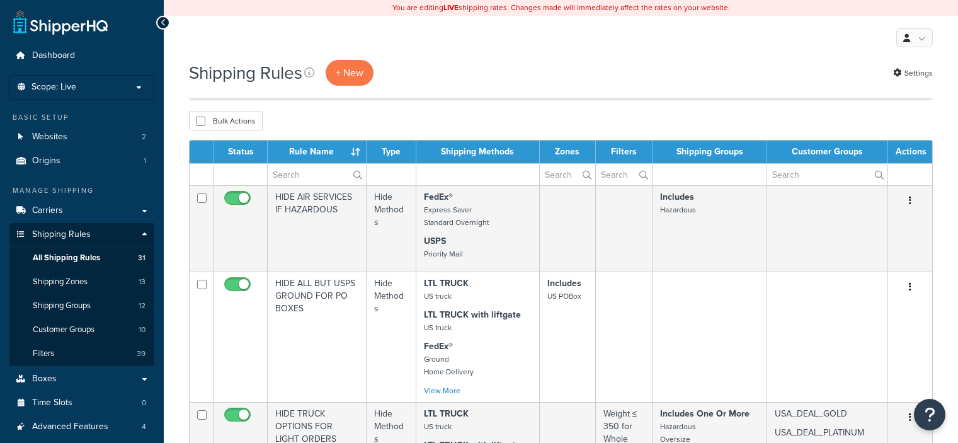
select select "100"
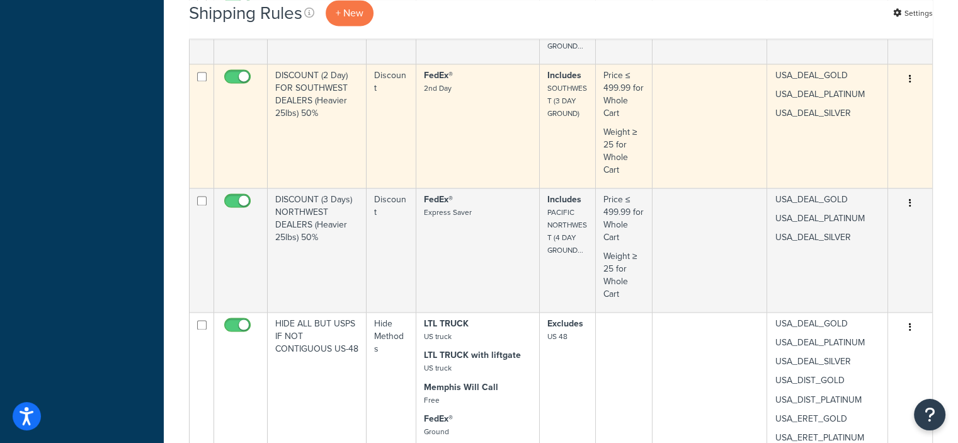
scroll to position [1992, 0]
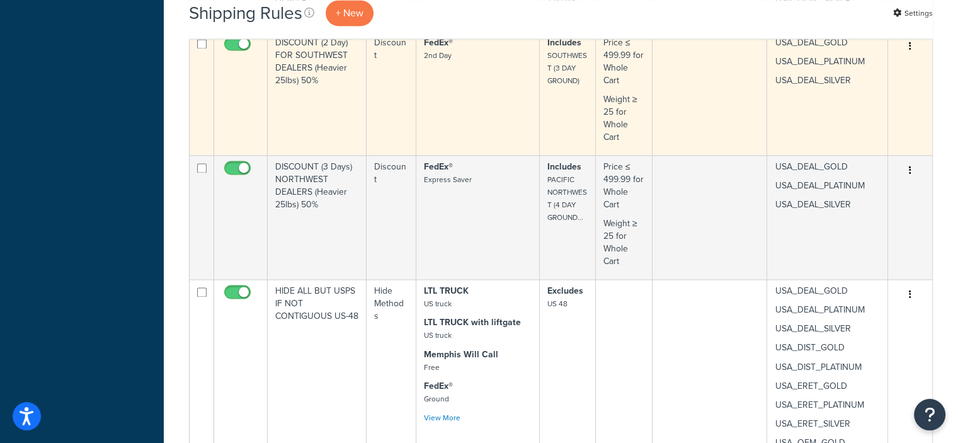
click at [422, 157] on td "FedEx® Express Saver" at bounding box center [477, 217] width 123 height 124
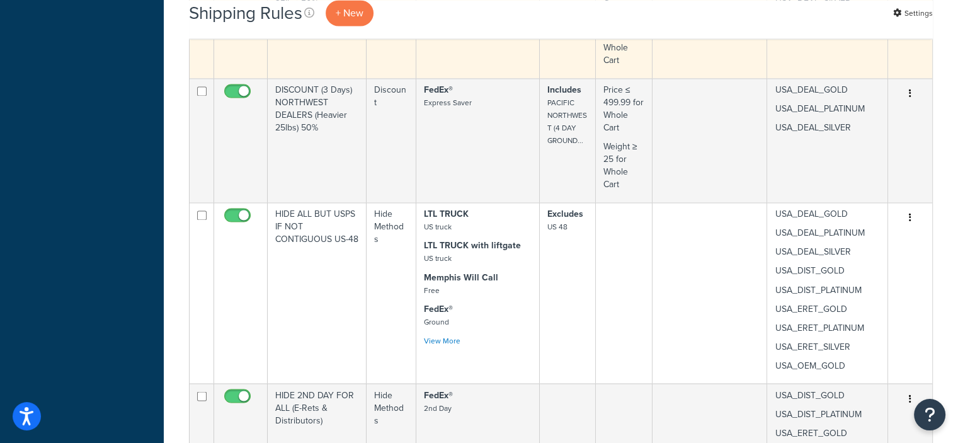
scroll to position [2120, 0]
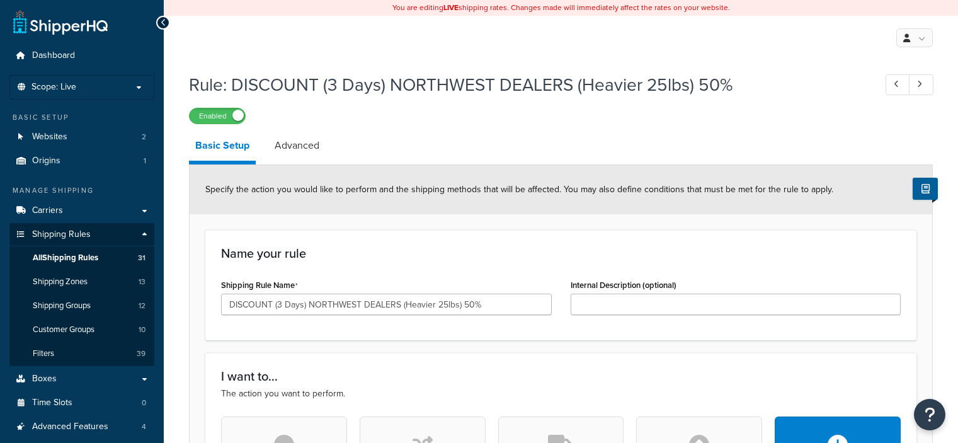
select select "PERCENTAGE"
select select "LOCATION"
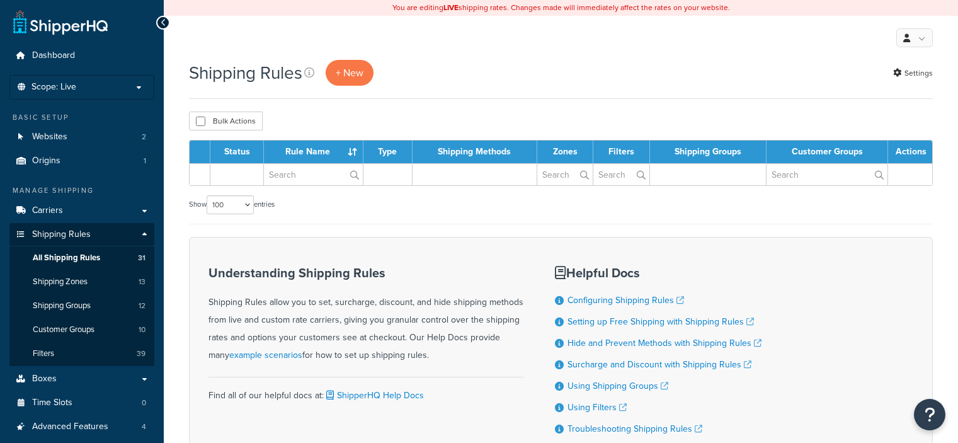
select select "100"
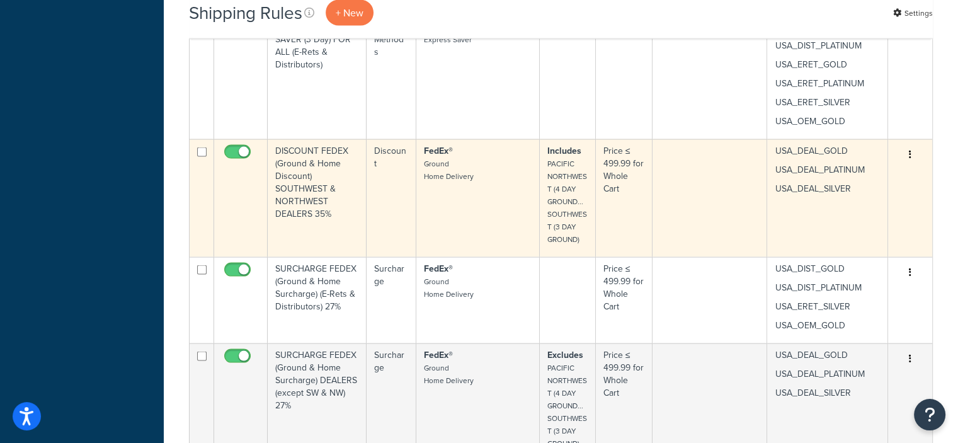
scroll to position [2608, 0]
click at [910, 153] on icon "button" at bounding box center [910, 153] width 3 height 9
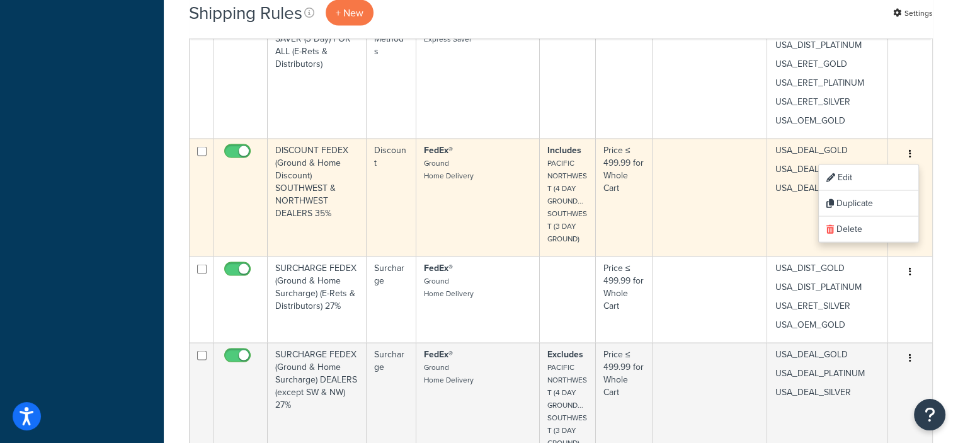
click at [921, 150] on div "Edit Duplicate Delete" at bounding box center [910, 154] width 29 height 20
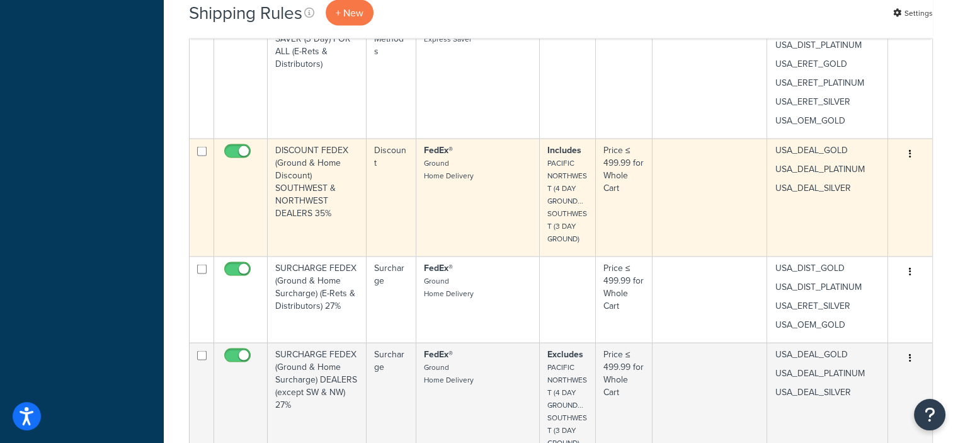
click at [911, 152] on icon "button" at bounding box center [910, 153] width 3 height 9
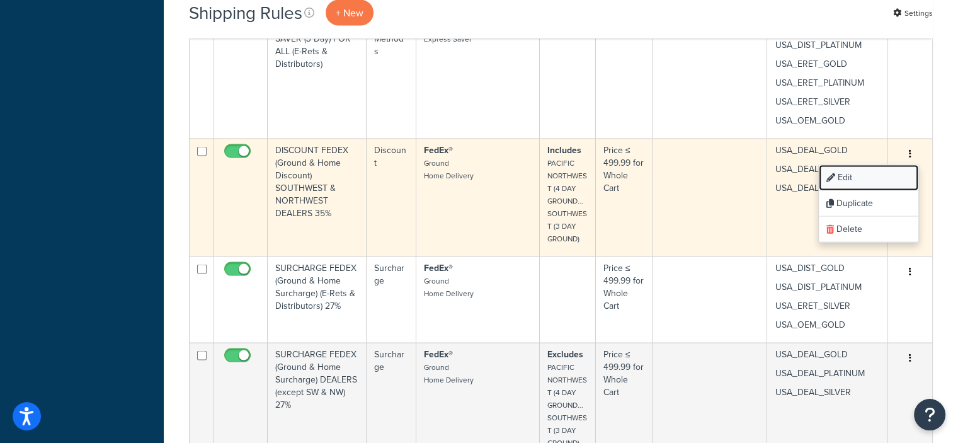
click at [847, 176] on link "Edit" at bounding box center [869, 178] width 100 height 26
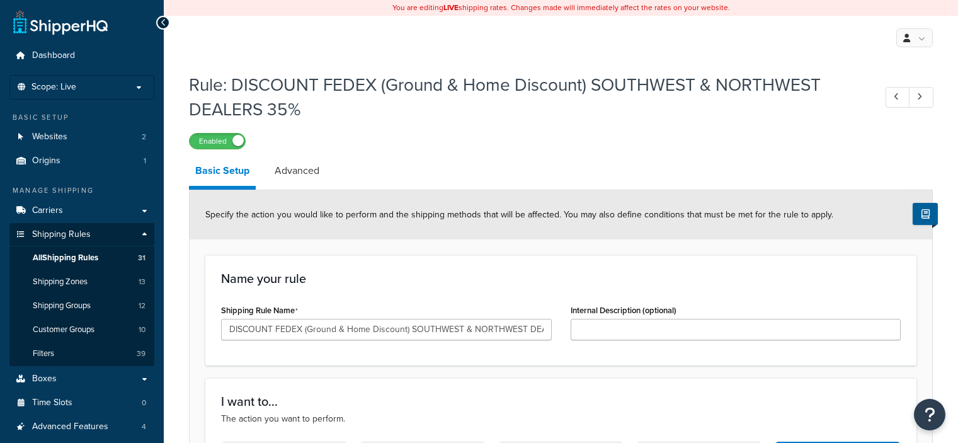
select select "PERCENTAGE"
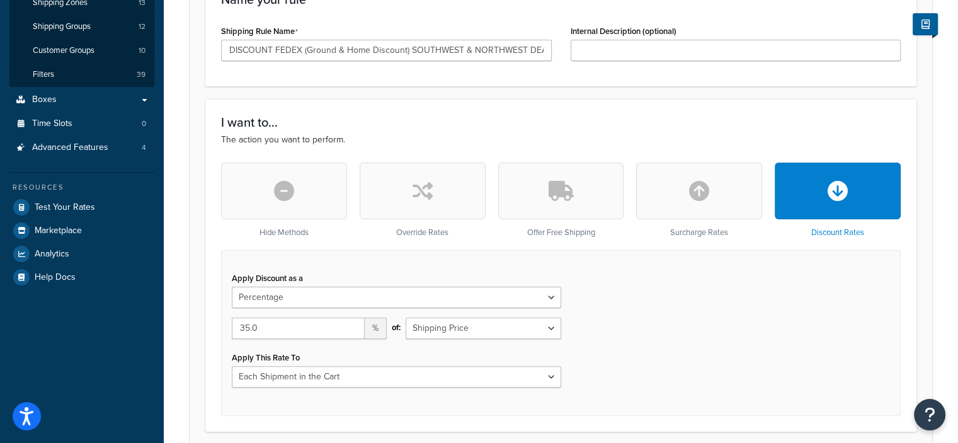
scroll to position [280, 0]
drag, startPoint x: 260, startPoint y: 324, endPoint x: 227, endPoint y: 327, distance: 32.9
click at [227, 327] on div "35.0 %" at bounding box center [309, 332] width 174 height 31
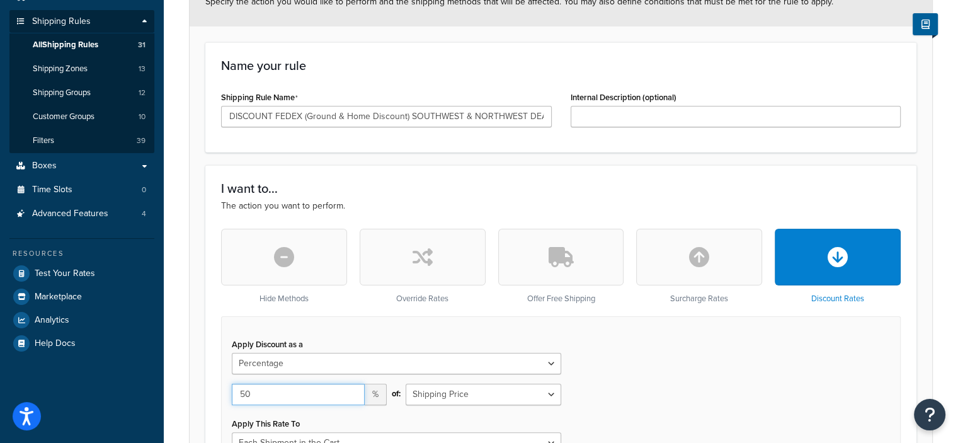
scroll to position [0, 39]
type input "50"
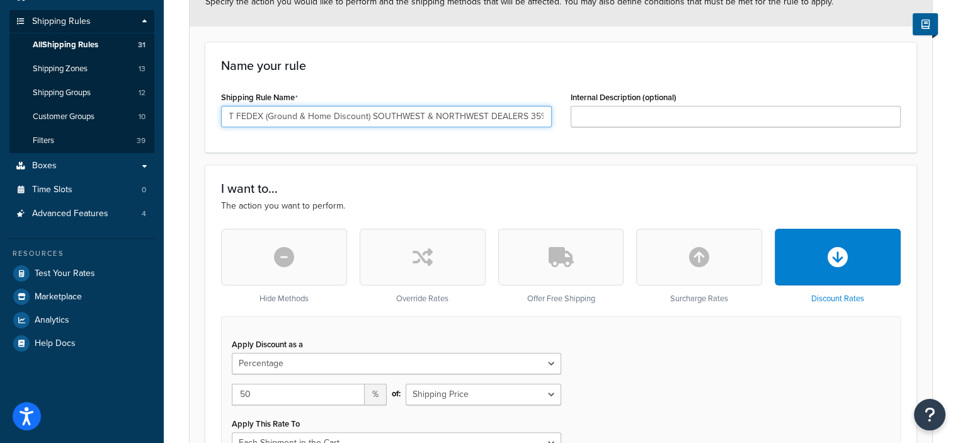
click at [537, 117] on input "DISCOUNT FEDEX (Ground & Home Discount) SOUTHWEST & NORTHWEST DEALERS 35%" at bounding box center [386, 116] width 331 height 21
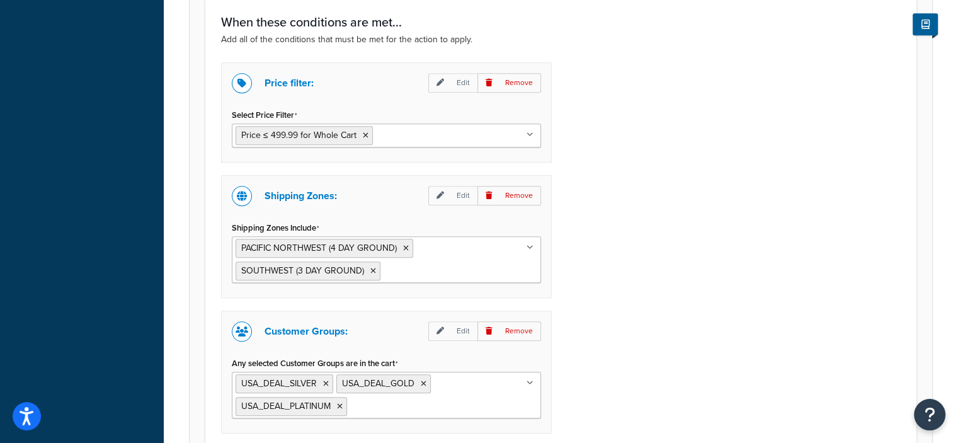
scroll to position [1131, 0]
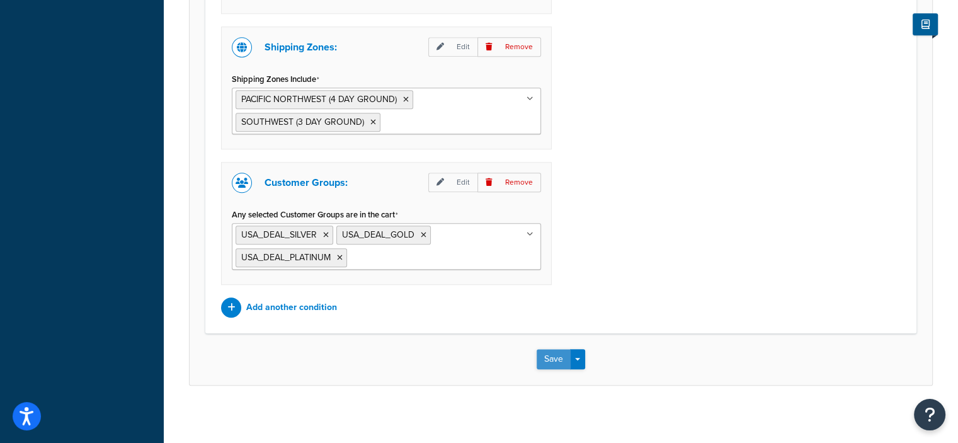
type input "DISCOUNT FEDEX (Ground & Home Discount) SOUTHWEST & NORTHWEST DEALERS 50%"
click at [554, 358] on button "Save" at bounding box center [554, 359] width 34 height 20
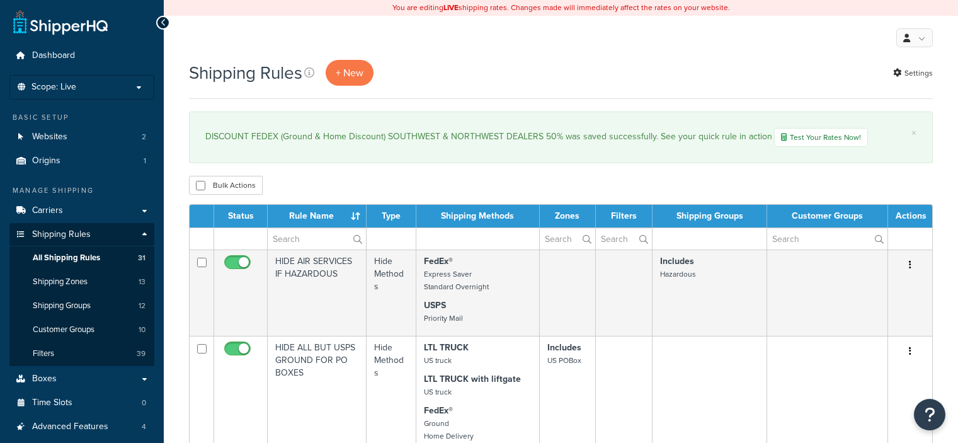
select select "100"
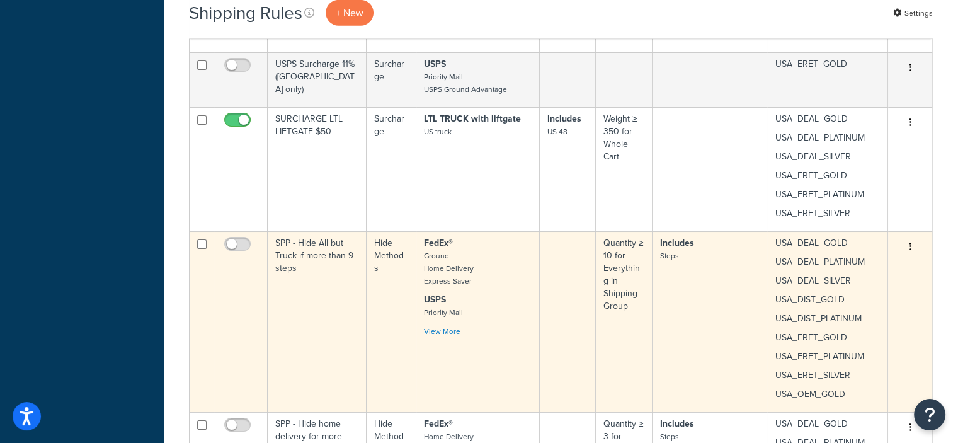
scroll to position [3547, 0]
